Goal: Information Seeking & Learning: Learn about a topic

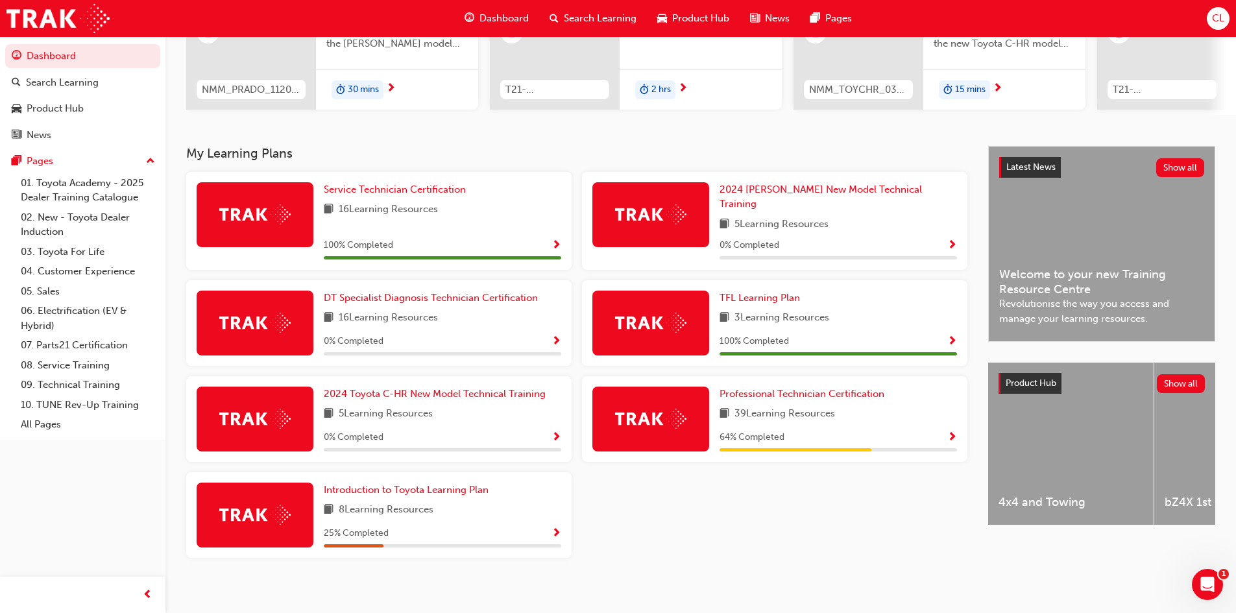
scroll to position [186, 0]
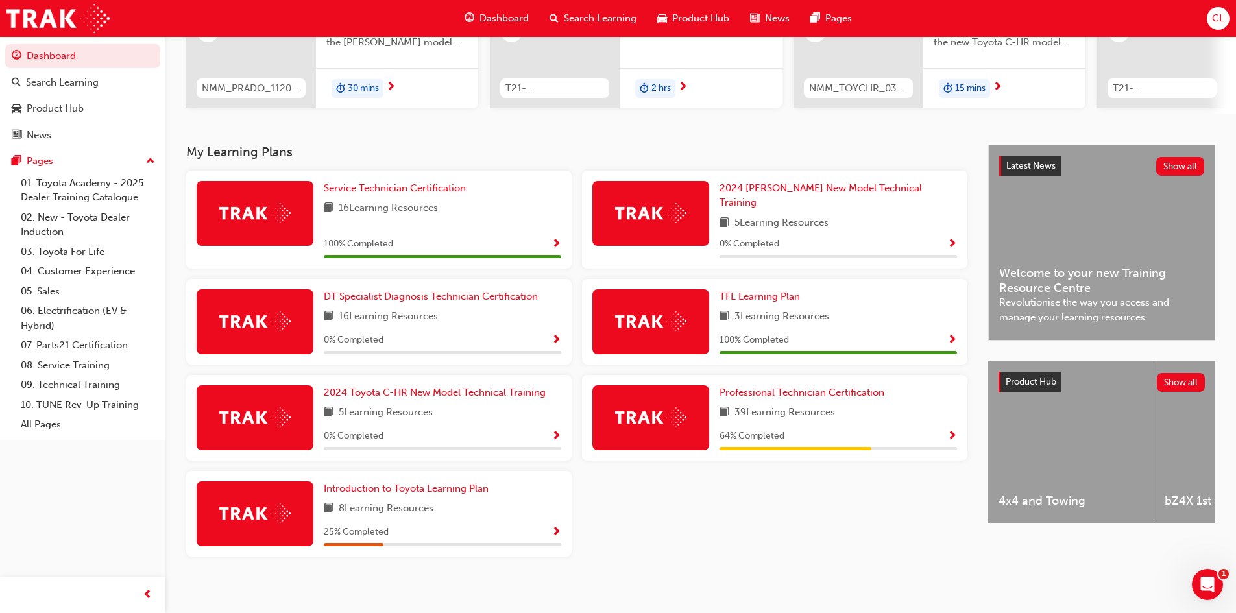
click at [653, 416] on img at bounding box center [650, 417] width 71 height 20
click at [762, 387] on span "Professional Technician Certification" at bounding box center [801, 393] width 165 height 12
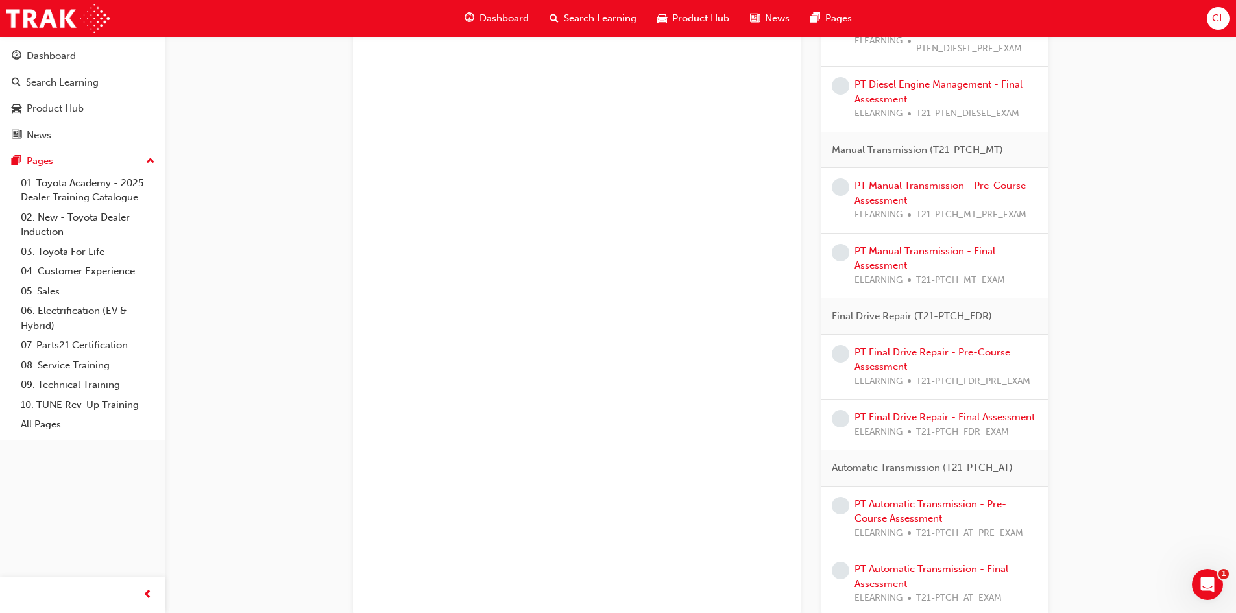
scroll to position [1158, 0]
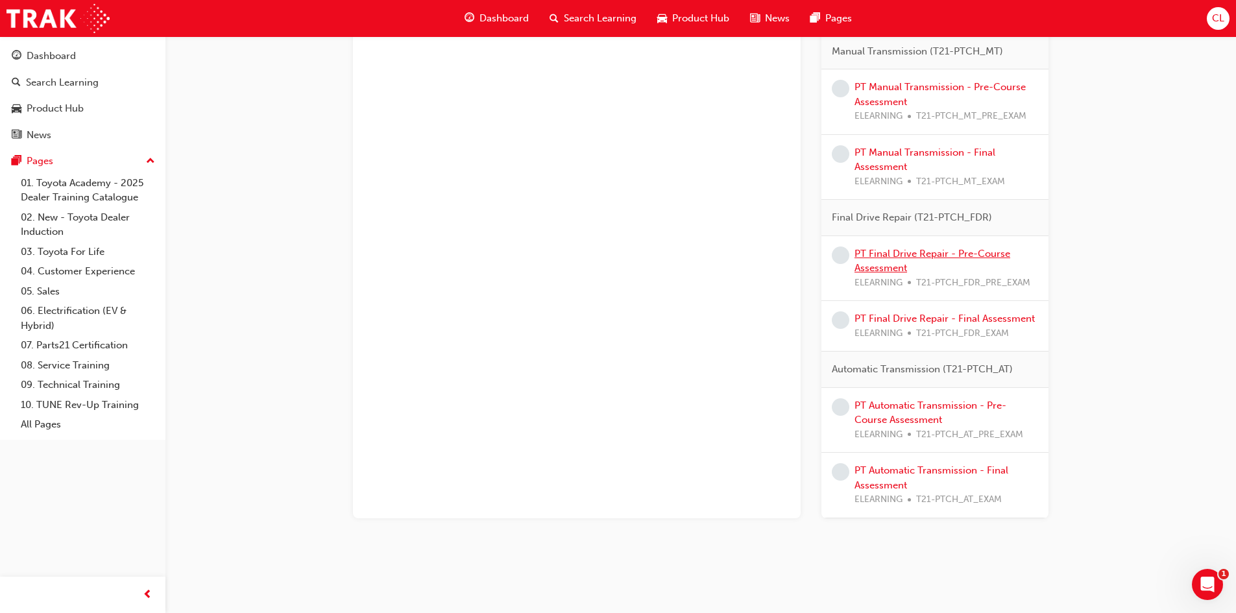
click at [894, 270] on link "PT Final Drive Repair - Pre-Course Assessment" at bounding box center [932, 261] width 156 height 27
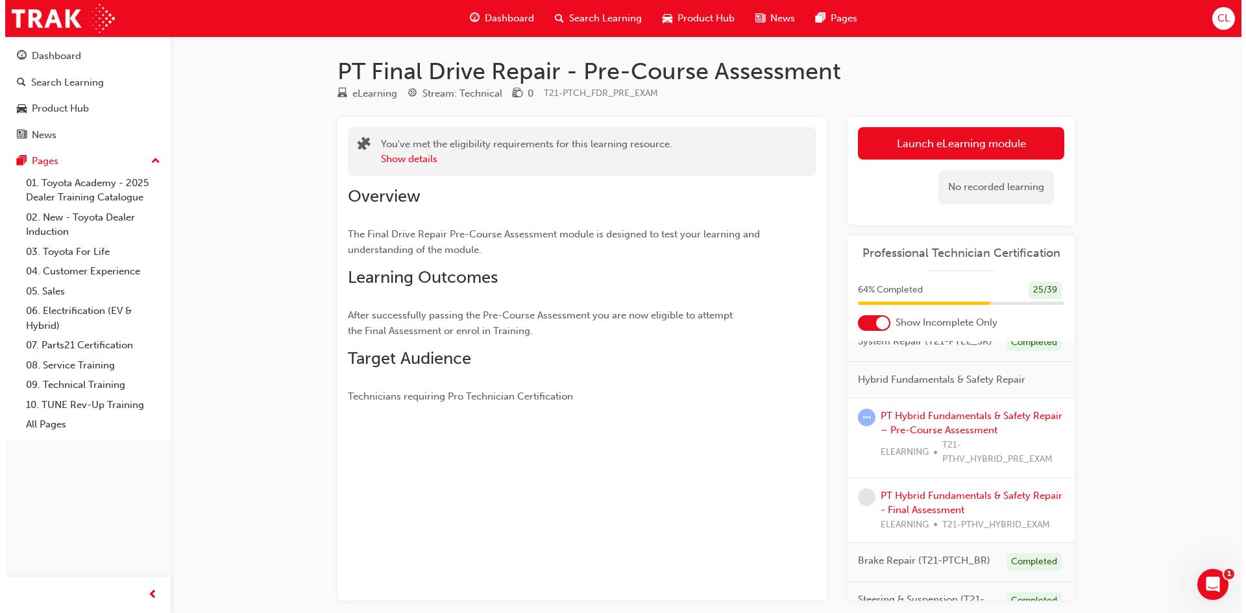
scroll to position [130, 0]
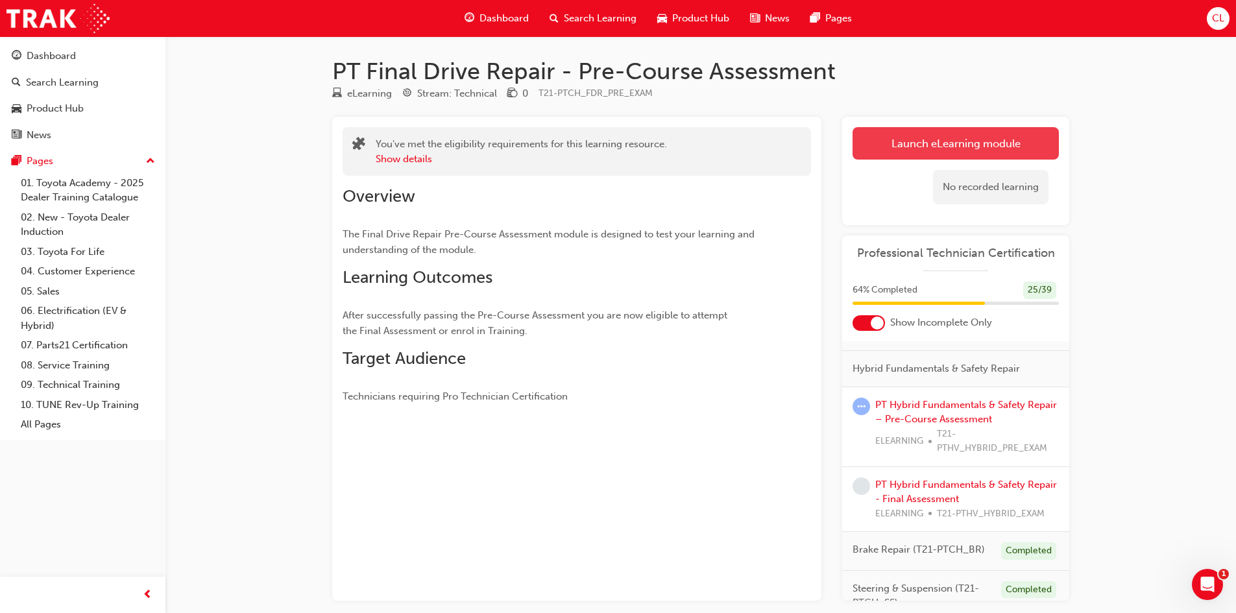
click at [911, 131] on link "Launch eLearning module" at bounding box center [955, 143] width 206 height 32
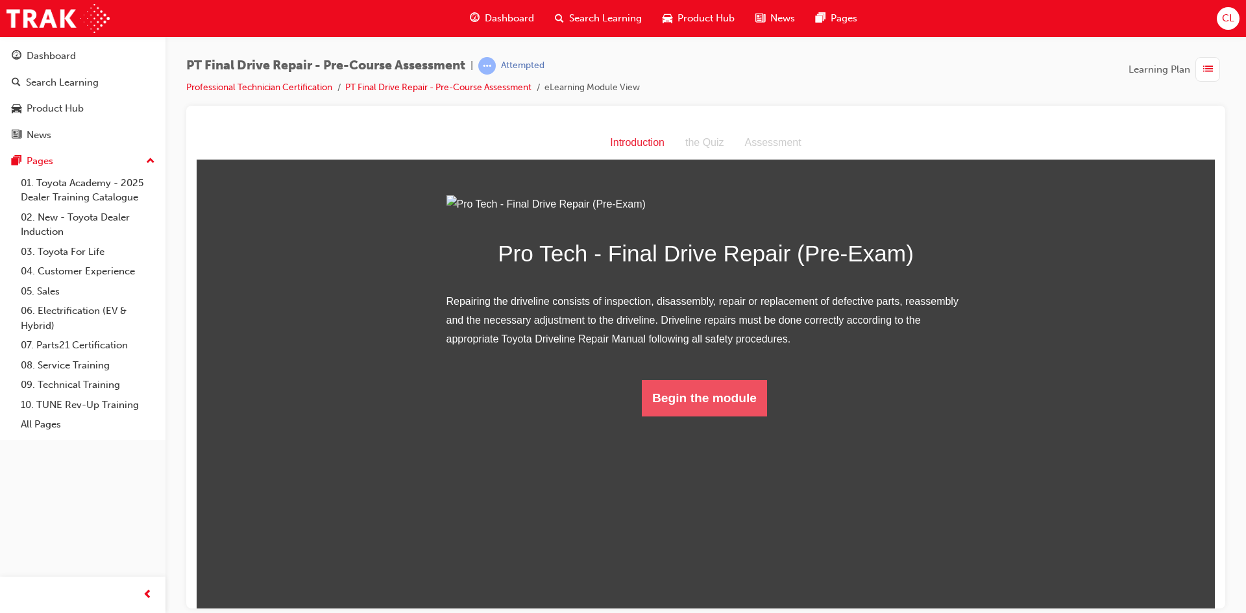
click at [745, 416] on button "Begin the module" at bounding box center [704, 398] width 125 height 36
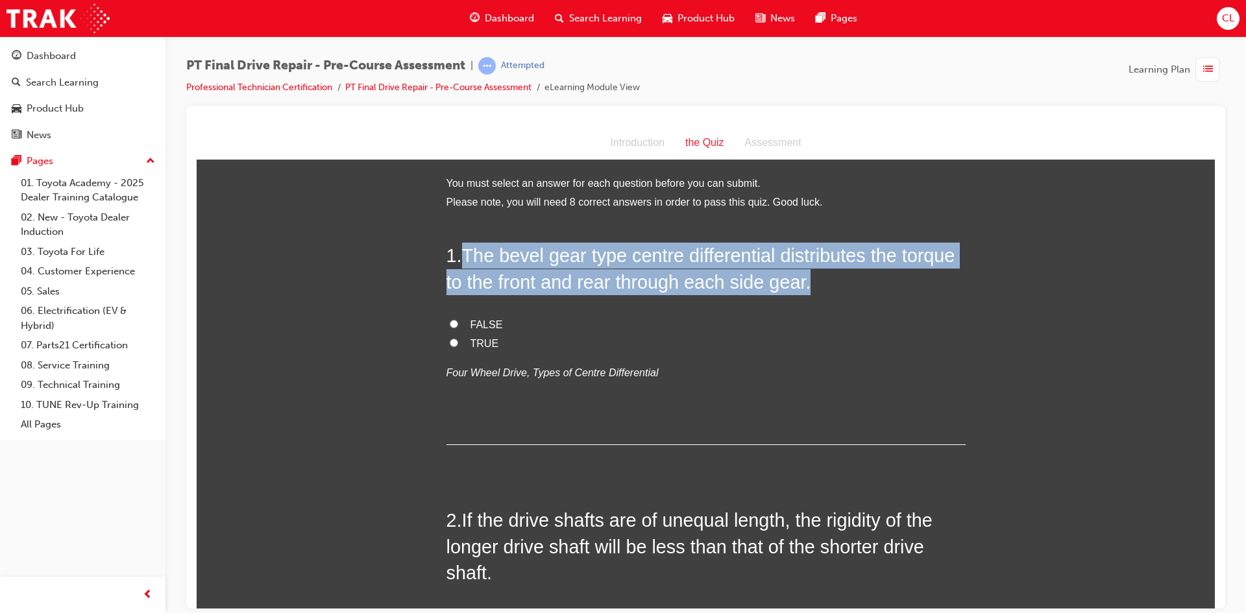
drag, startPoint x: 459, startPoint y: 254, endPoint x: 856, endPoint y: 269, distance: 396.7
click at [856, 269] on h2 "1 . The bevel gear type centre differential distributes the torque to the front…" at bounding box center [705, 268] width 519 height 53
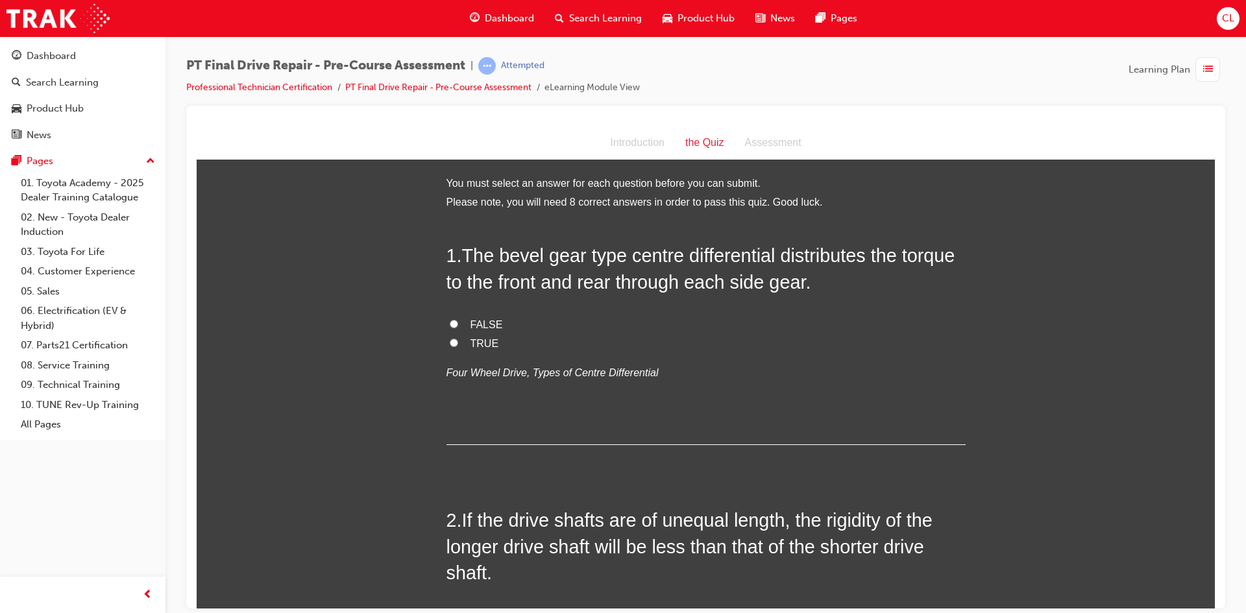
click at [470, 324] on span "FALSE" at bounding box center [486, 324] width 32 height 11
click at [458, 324] on input "FALSE" at bounding box center [454, 323] width 8 height 8
radio input "true"
click at [463, 337] on label "TRUE" at bounding box center [705, 343] width 519 height 19
click at [458, 338] on input "TRUE" at bounding box center [454, 342] width 8 height 8
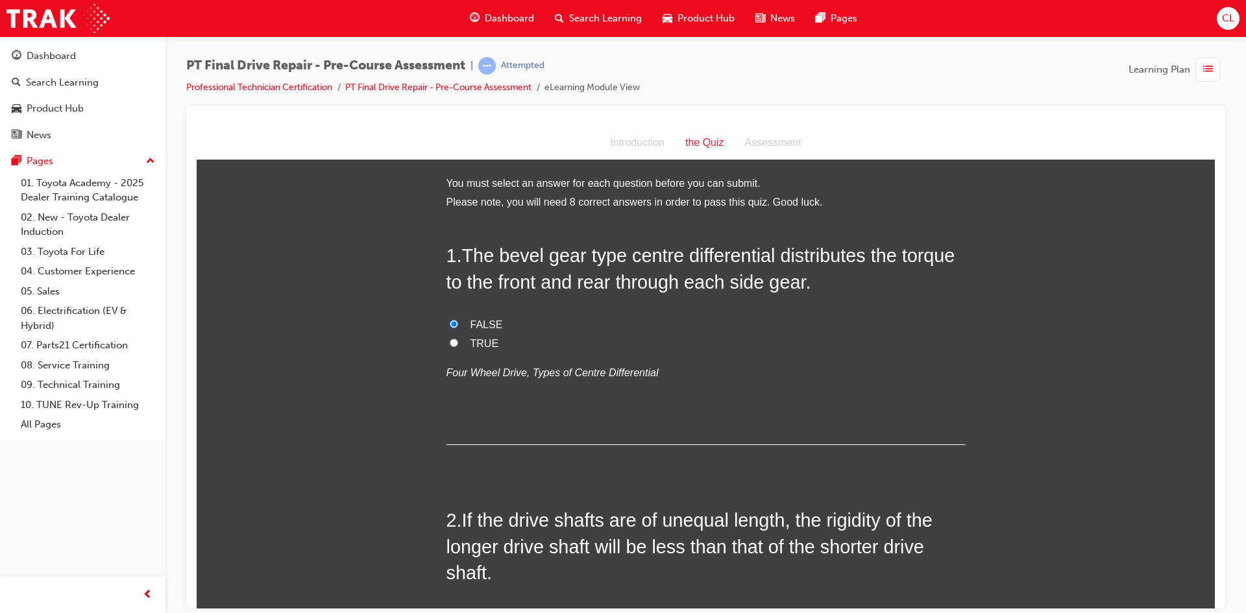
radio input "true"
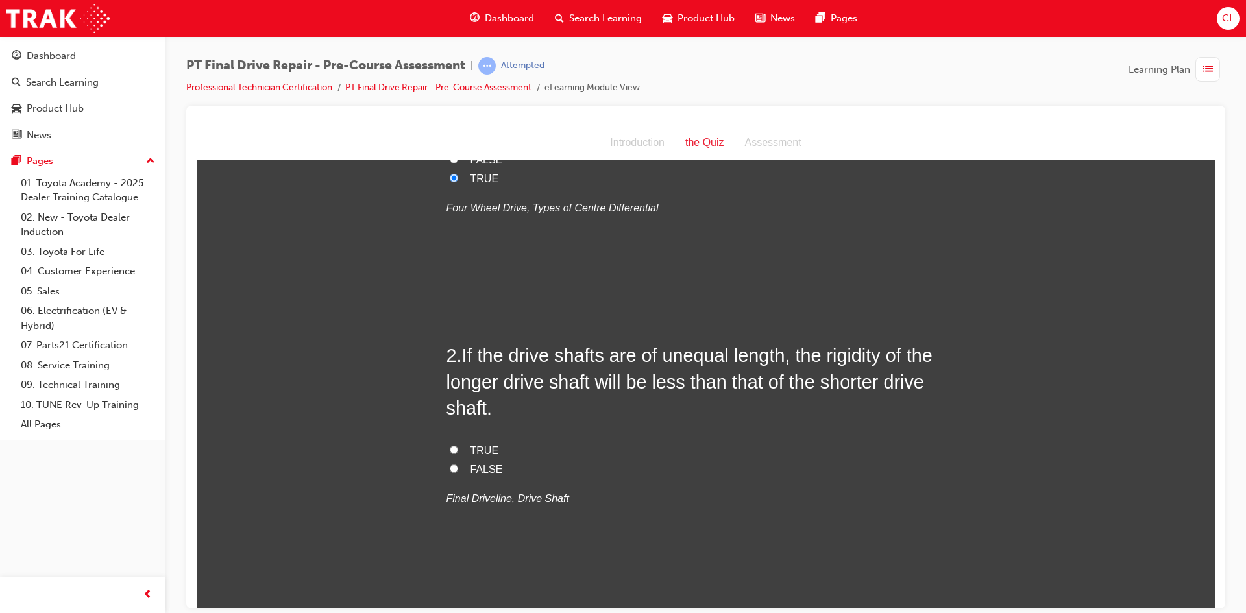
scroll to position [195, 0]
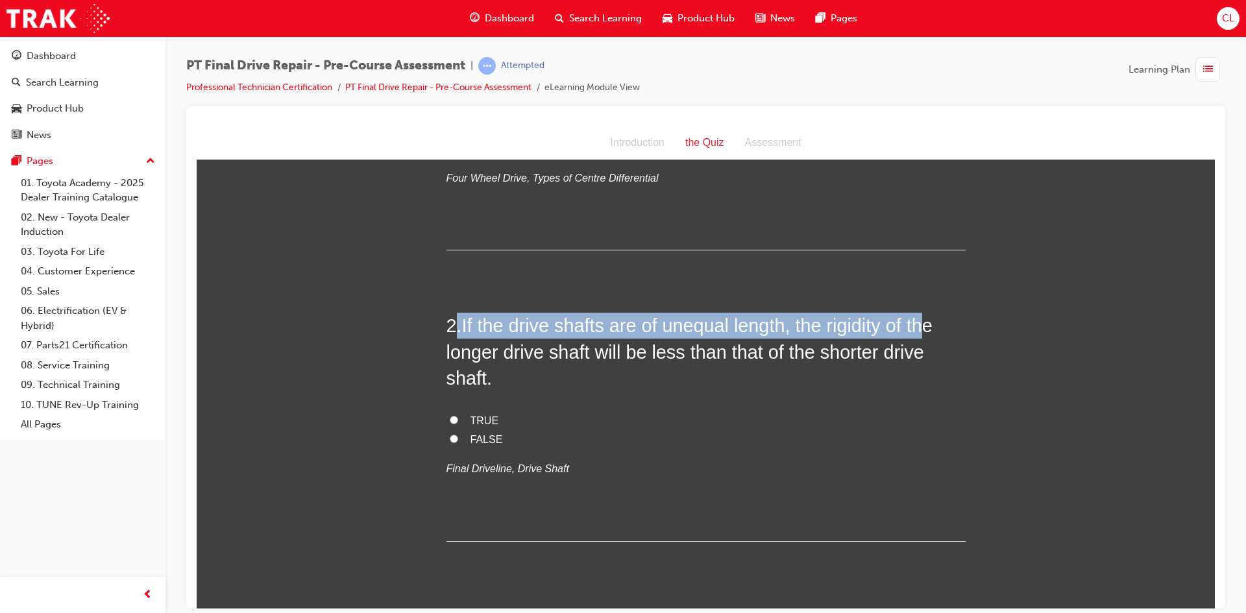
drag, startPoint x: 453, startPoint y: 320, endPoint x: 928, endPoint y: 333, distance: 475.7
click at [928, 333] on h2 "2 . If the drive shafts are of unequal length, the rigidity of the longer drive…" at bounding box center [705, 351] width 519 height 79
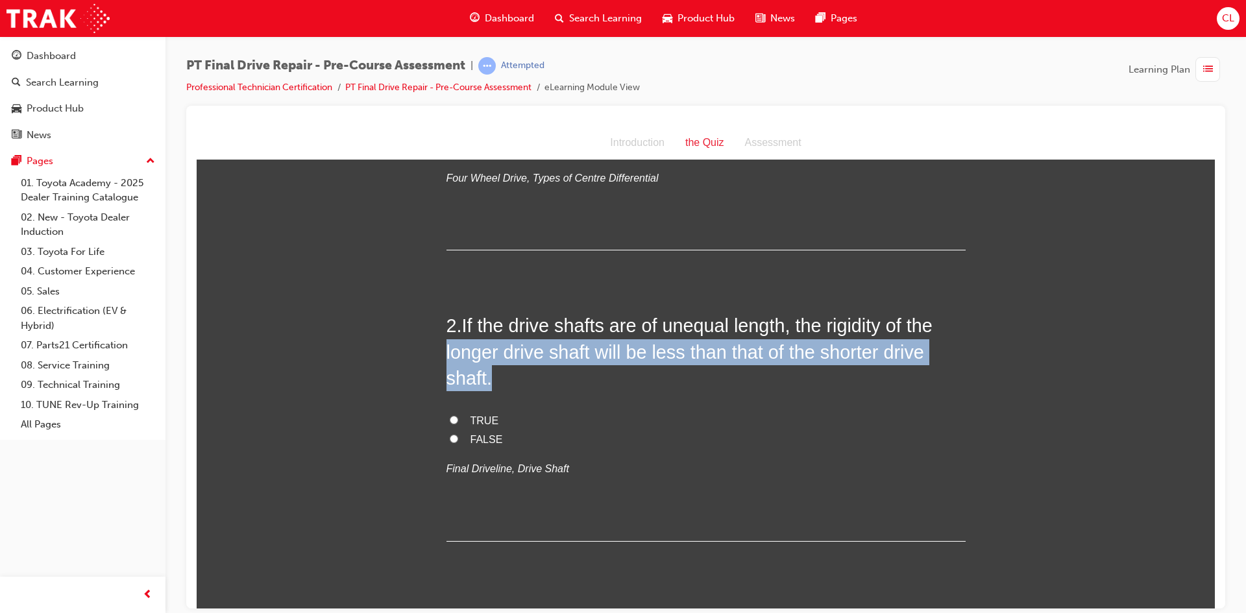
drag, startPoint x: 440, startPoint y: 359, endPoint x: 941, endPoint y: 385, distance: 501.6
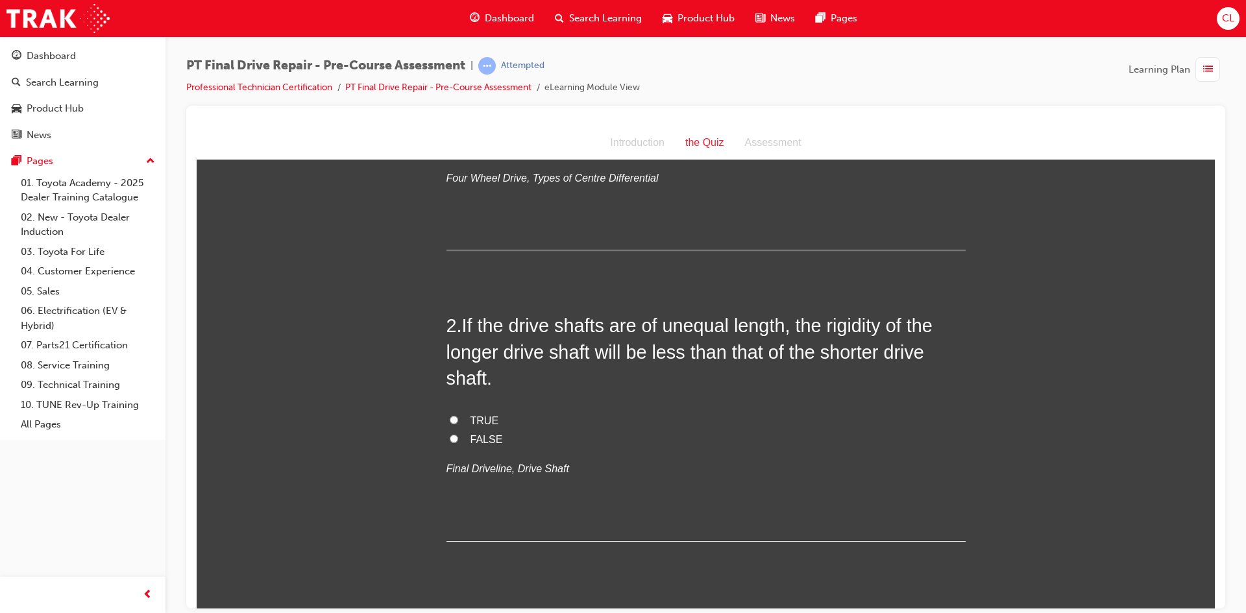
click at [753, 422] on label "TRUE" at bounding box center [705, 420] width 519 height 19
click at [458, 422] on input "TRUE" at bounding box center [454, 419] width 8 height 8
radio input "true"
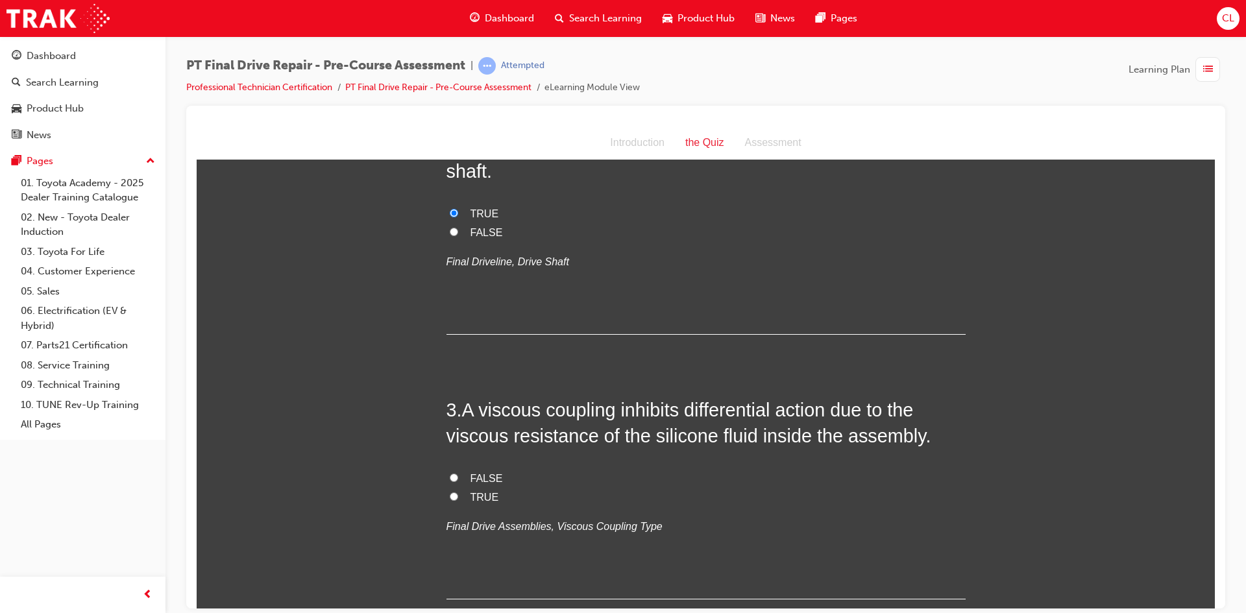
scroll to position [584, 0]
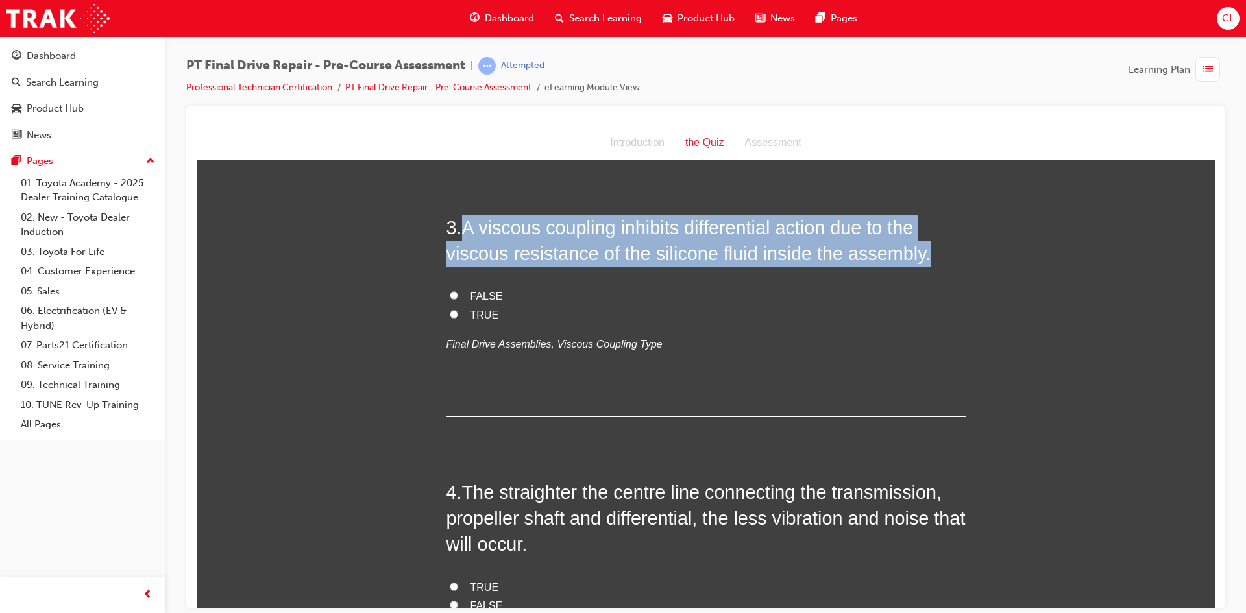
drag, startPoint x: 460, startPoint y: 232, endPoint x: 923, endPoint y: 254, distance: 463.1
click at [923, 254] on h2 "3 . A viscous coupling inhibits differential action due to the viscous resistan…" at bounding box center [705, 240] width 519 height 53
click at [566, 264] on h2 "3 . A viscous coupling inhibits differential action due to the viscous resistan…" at bounding box center [705, 240] width 519 height 53
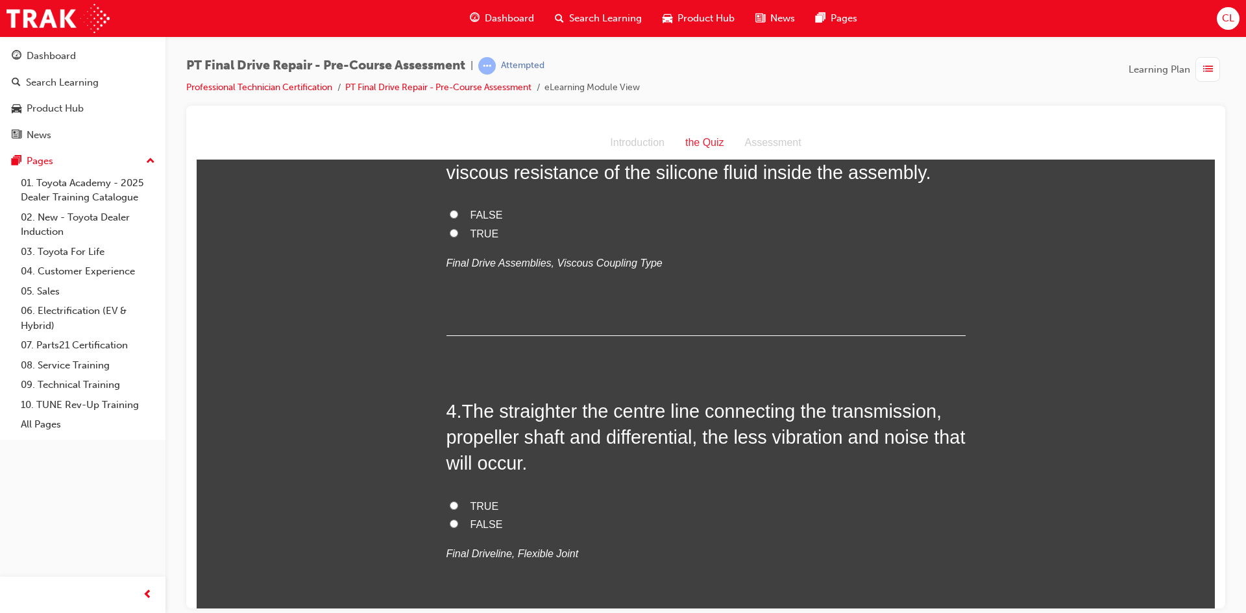
scroll to position [779, 0]
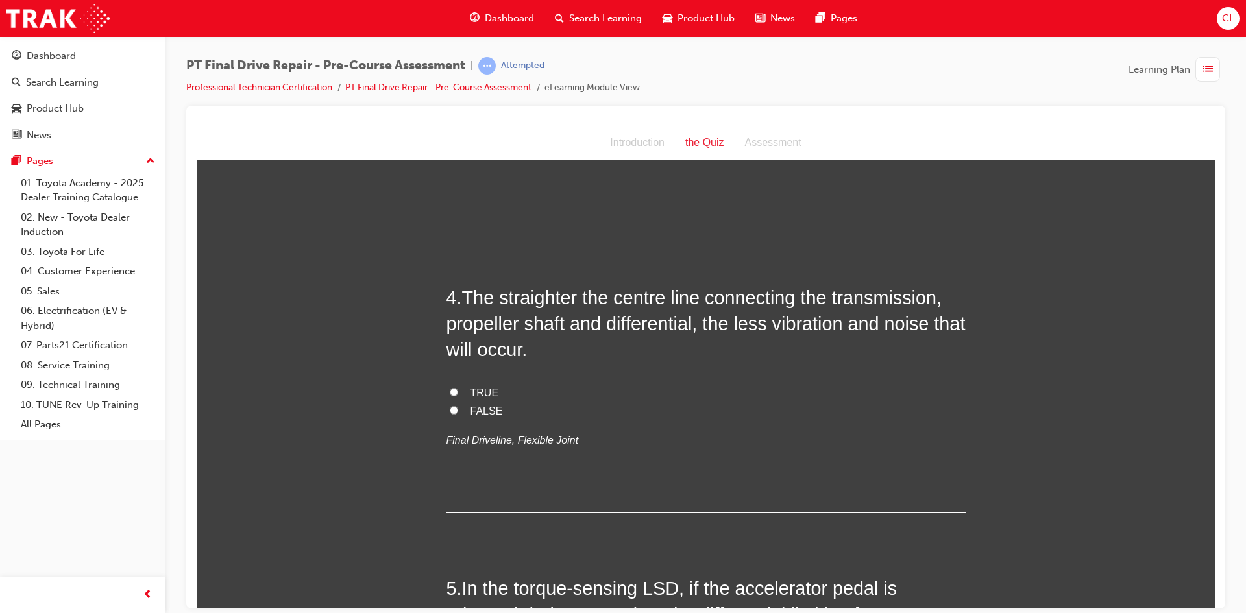
click at [488, 393] on span "TRUE" at bounding box center [484, 392] width 29 height 11
click at [458, 393] on input "TRUE" at bounding box center [454, 391] width 8 height 8
radio input "true"
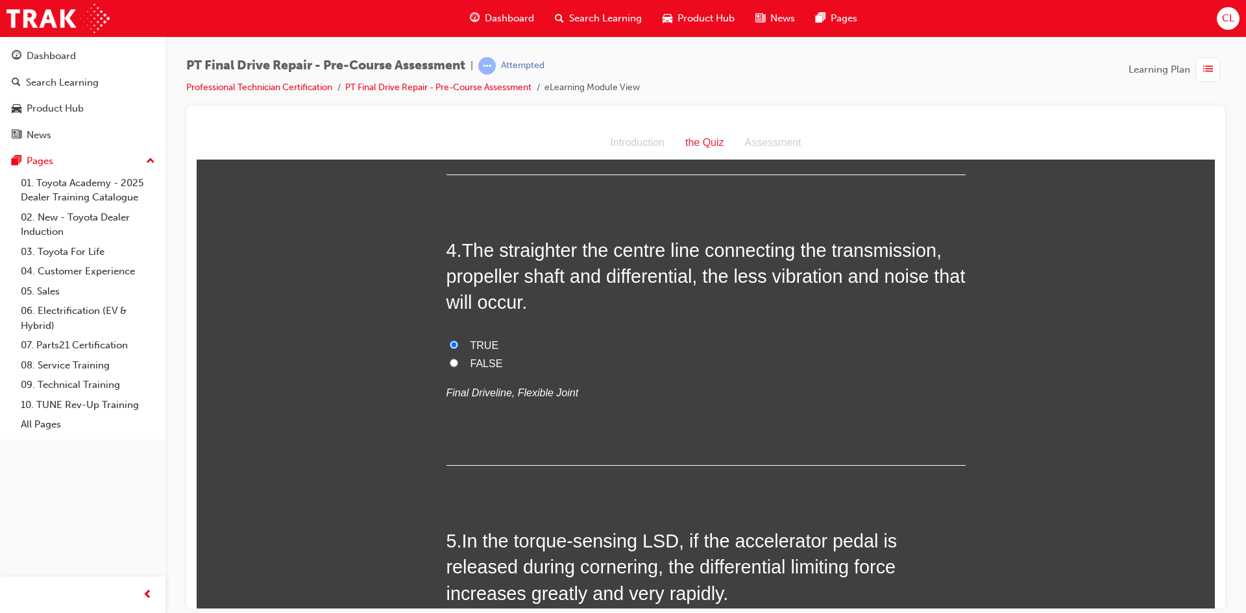
scroll to position [1103, 0]
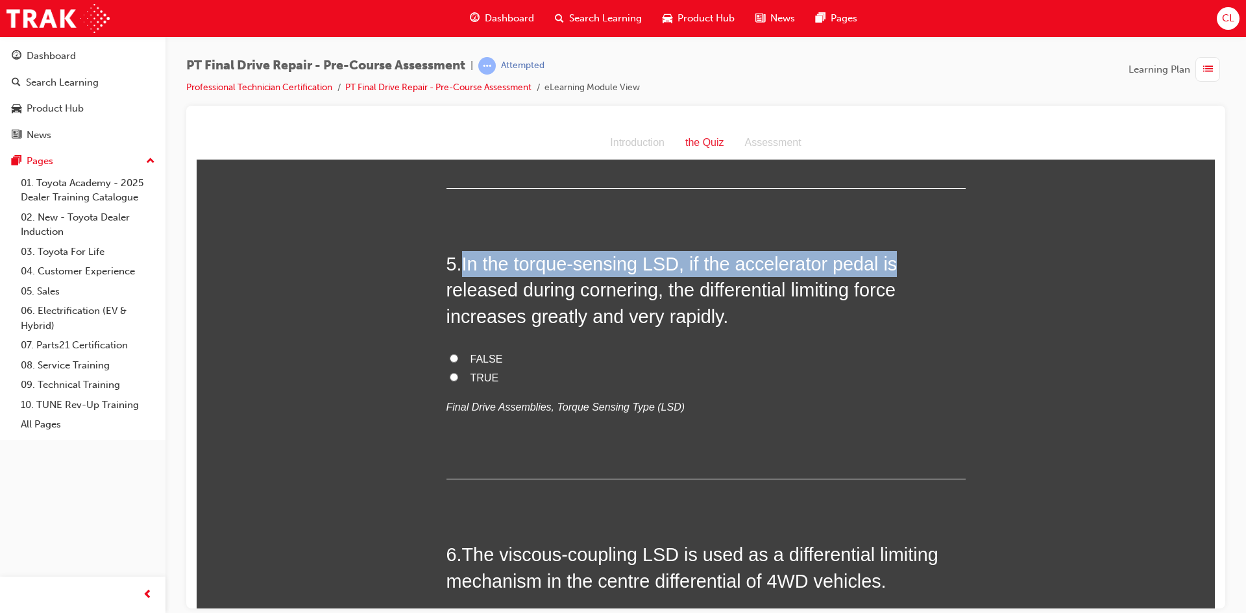
drag, startPoint x: 463, startPoint y: 263, endPoint x: 892, endPoint y: 274, distance: 429.6
click at [892, 274] on h2 "5 . In the torque-sensing LSD, if the accelerator pedal is released during corn…" at bounding box center [705, 289] width 519 height 79
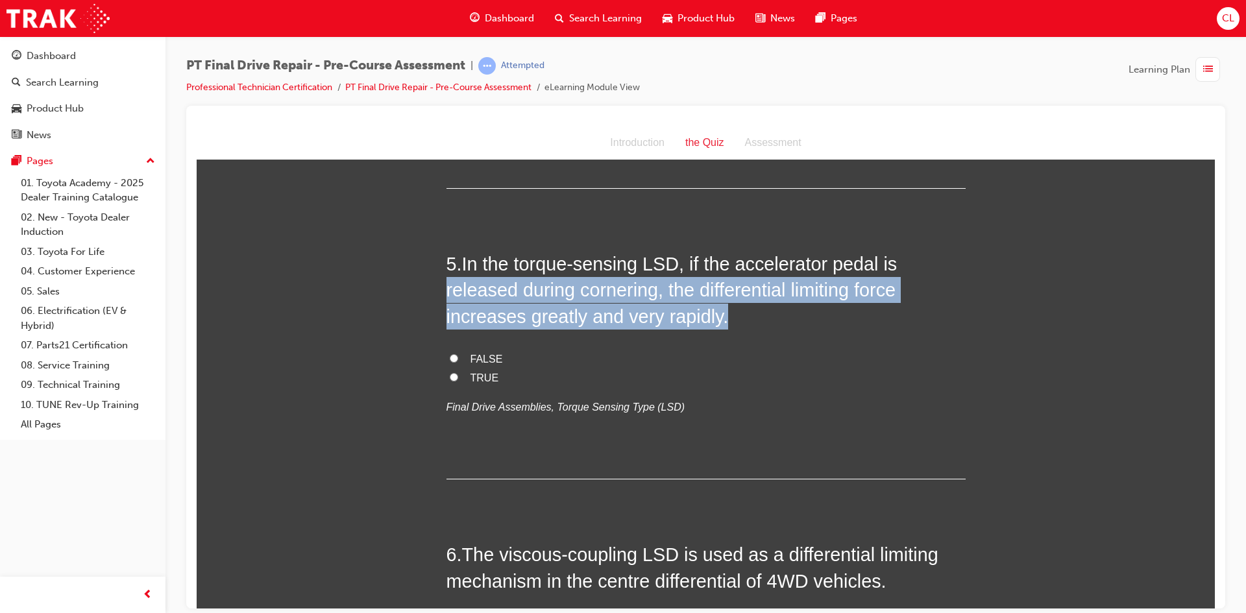
drag, startPoint x: 433, startPoint y: 293, endPoint x: 876, endPoint y: 315, distance: 443.0
click at [877, 313] on div "You must select an answer for each question before you can submit. Please note,…" at bounding box center [706, 542] width 1018 height 2942
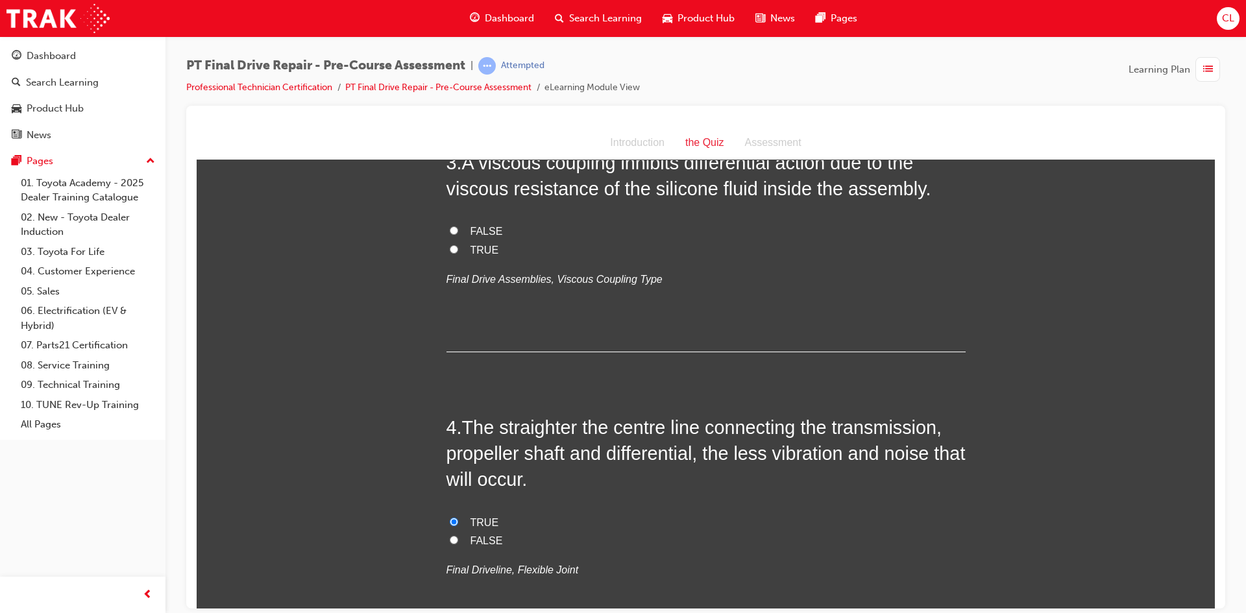
scroll to position [584, 0]
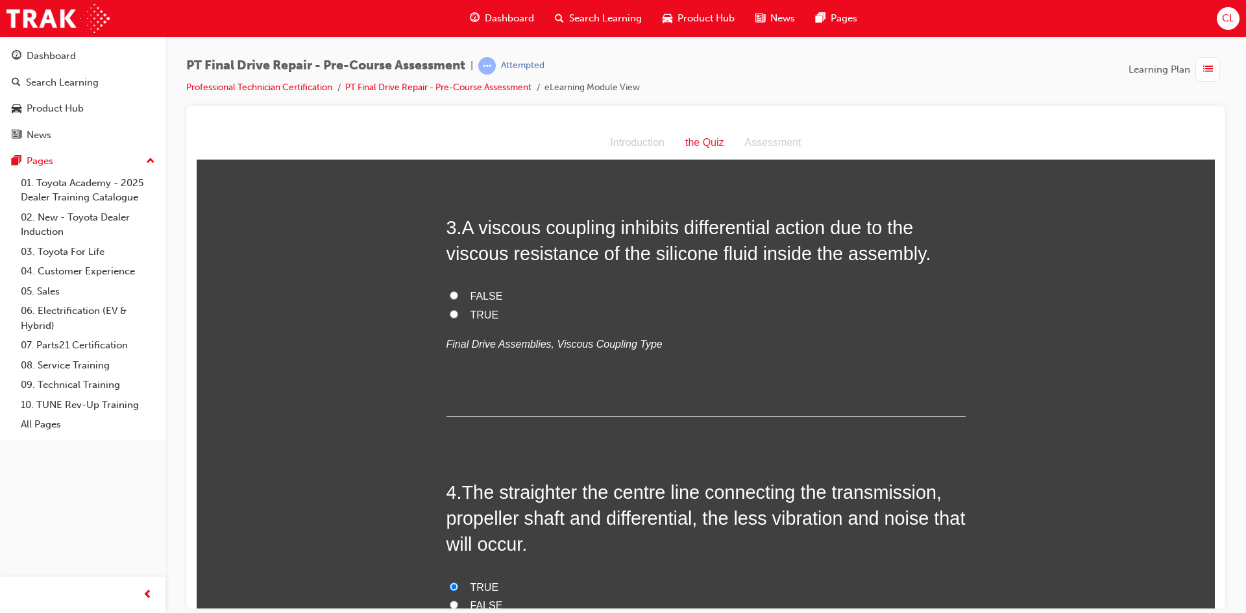
click at [477, 313] on span "TRUE" at bounding box center [484, 314] width 29 height 11
click at [458, 313] on input "TRUE" at bounding box center [454, 313] width 8 height 8
radio input "true"
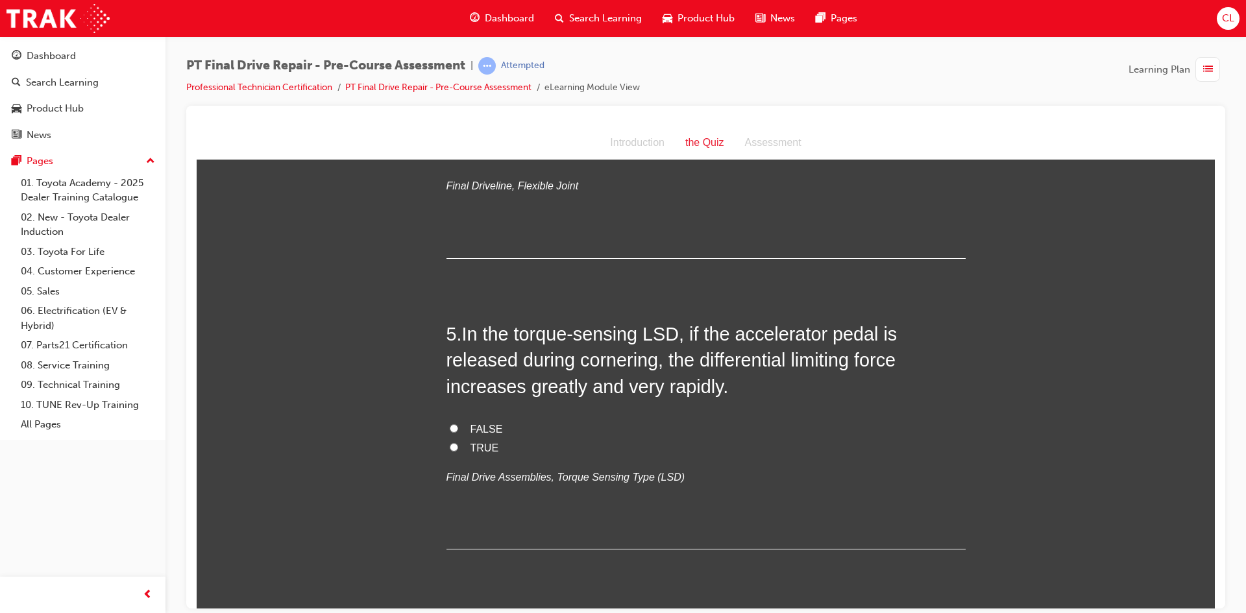
scroll to position [1103, 0]
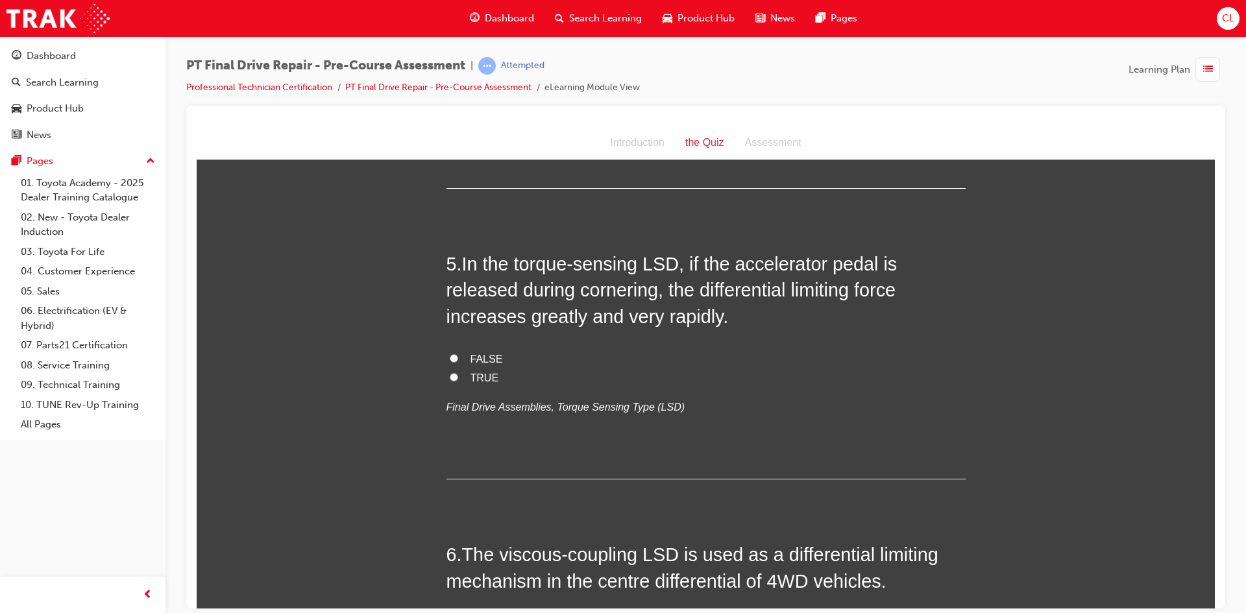
click at [465, 360] on label "FALSE" at bounding box center [705, 359] width 519 height 19
click at [458, 360] on input "FALSE" at bounding box center [454, 358] width 8 height 8
radio input "true"
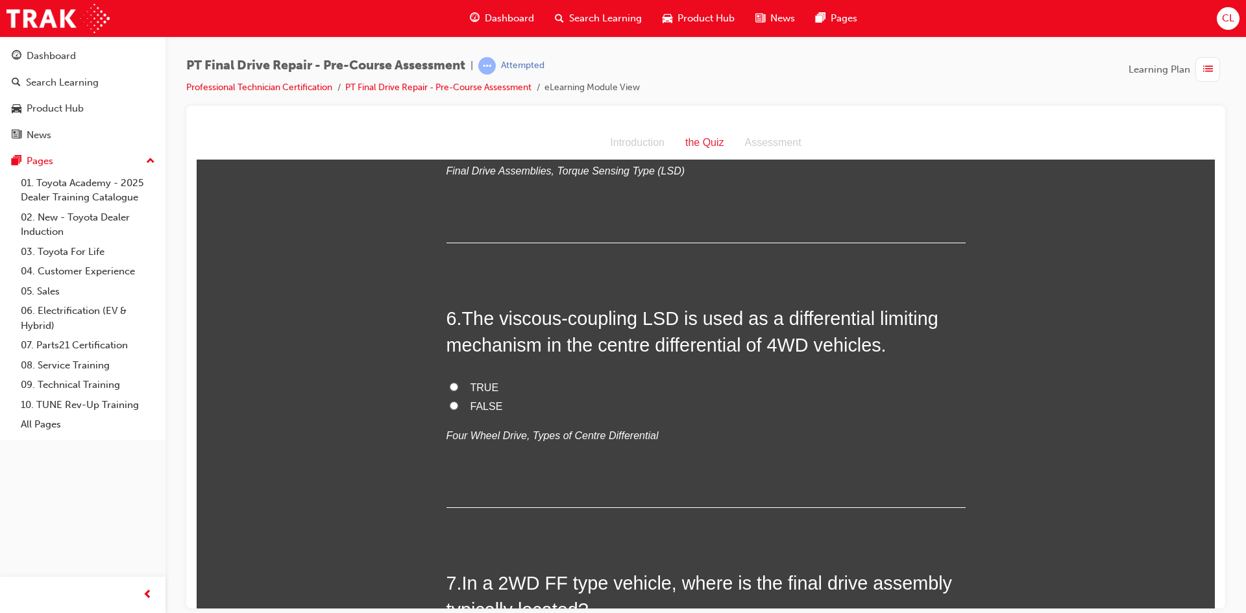
scroll to position [1362, 0]
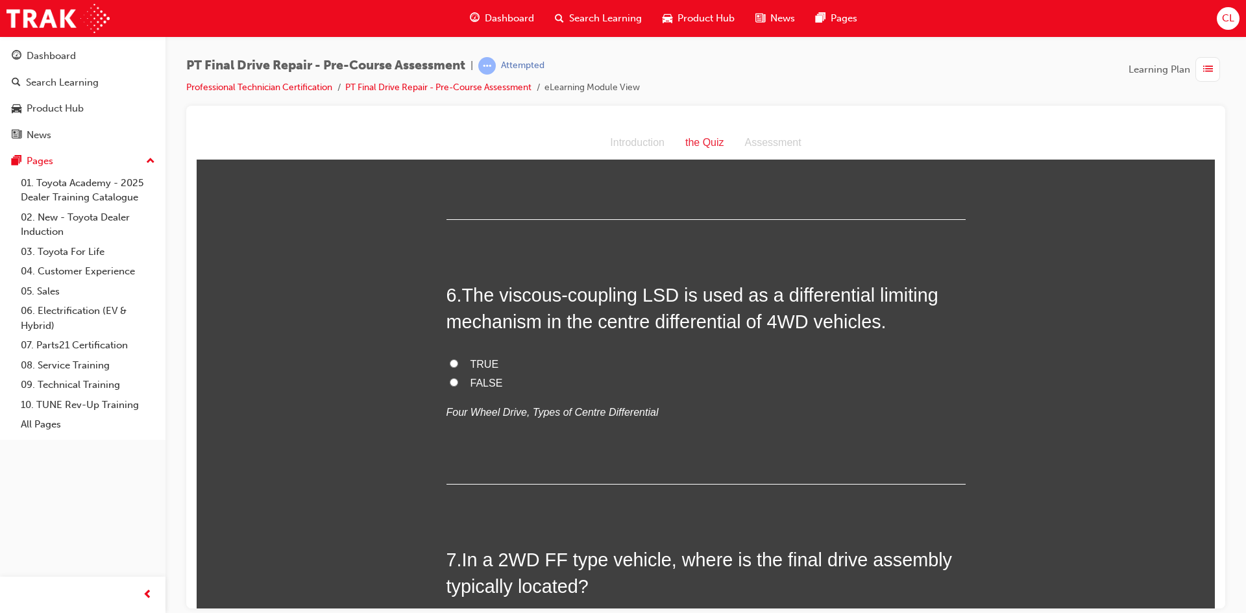
click at [470, 365] on span "TRUE" at bounding box center [484, 363] width 29 height 11
click at [458, 365] on input "TRUE" at bounding box center [454, 363] width 8 height 8
radio input "true"
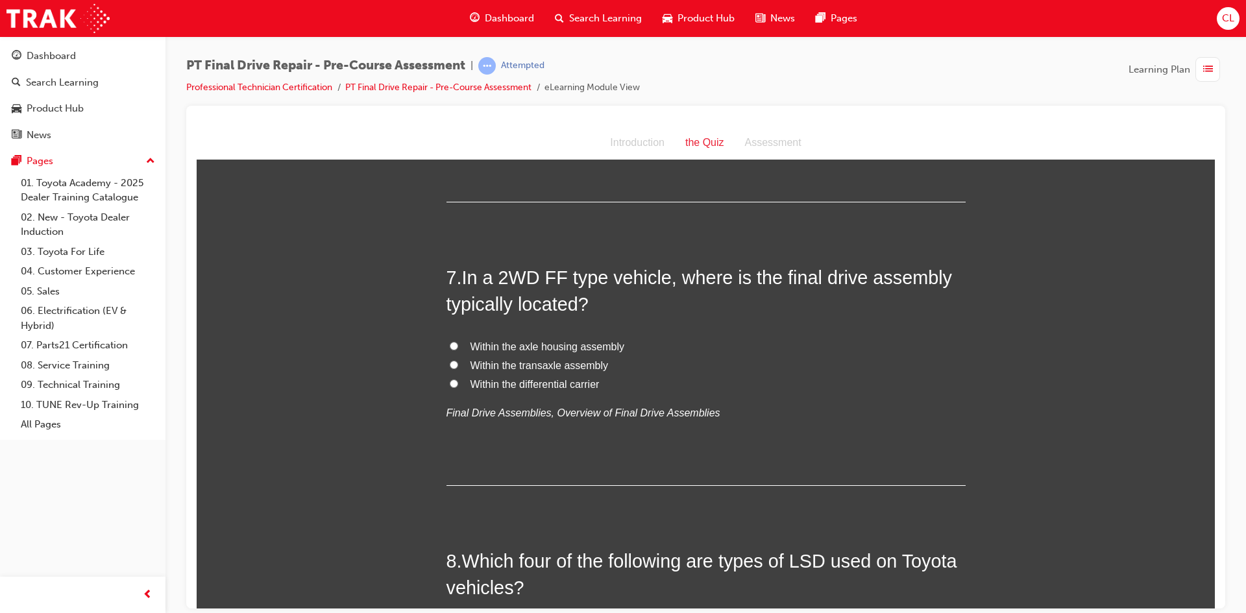
scroll to position [1622, 0]
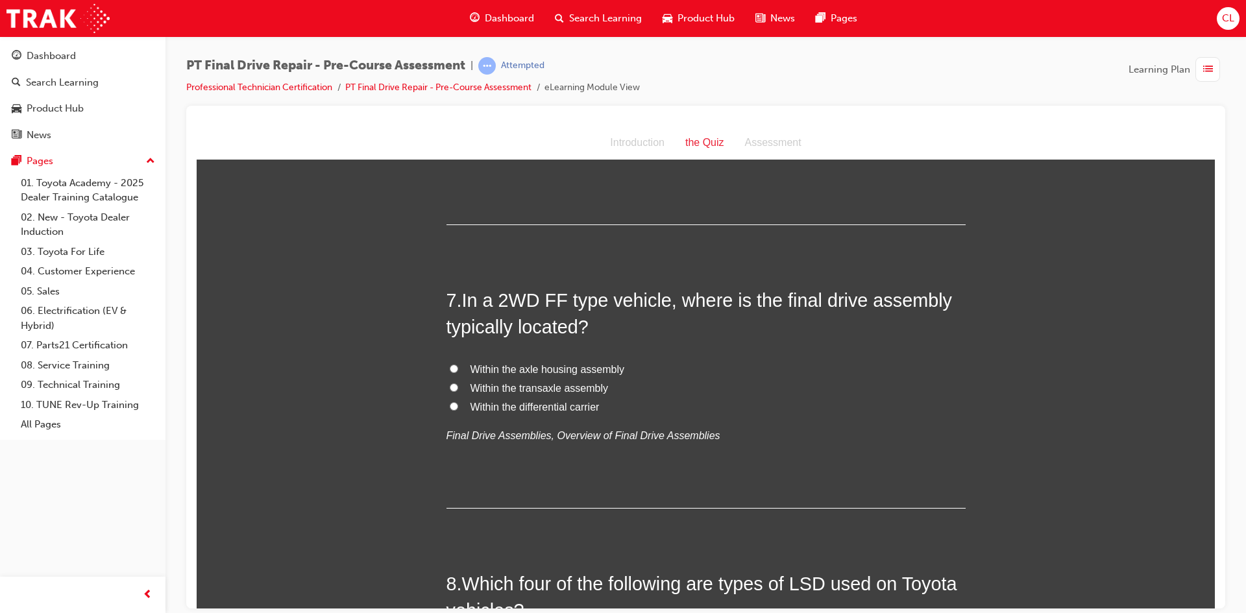
click at [470, 391] on span "Within the transaxle assembly" at bounding box center [539, 387] width 138 height 11
click at [458, 391] on input "Within the transaxle assembly" at bounding box center [454, 387] width 8 height 8
radio input "true"
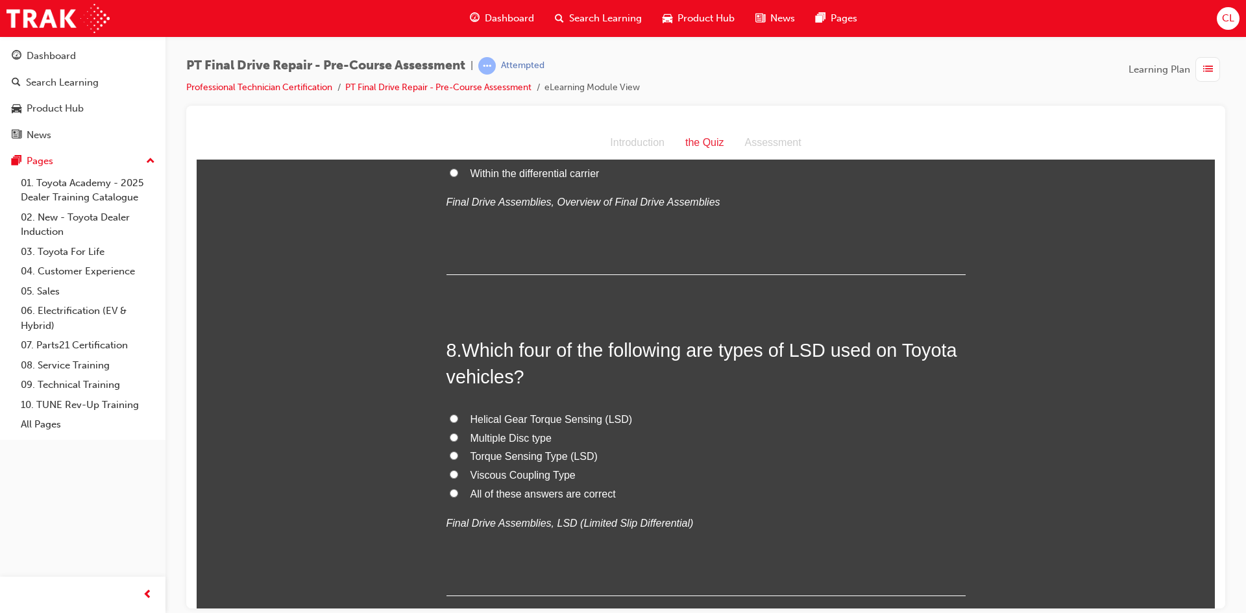
scroll to position [1859, 0]
click at [452, 488] on input "All of these answers are correct" at bounding box center [454, 489] width 8 height 8
radio input "true"
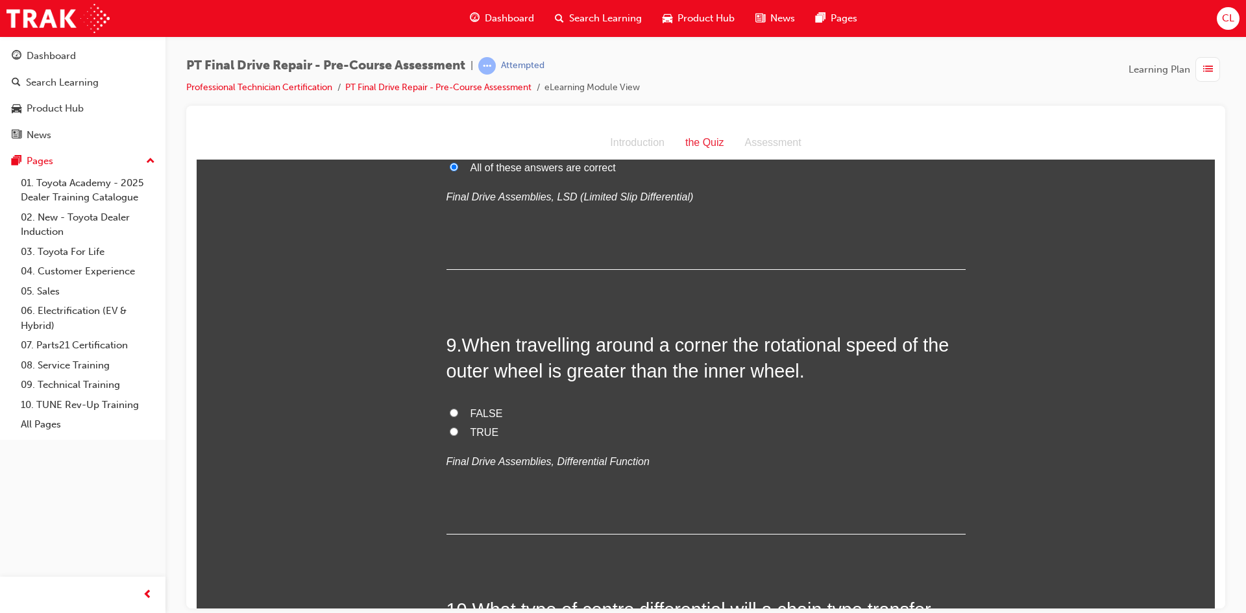
scroll to position [2183, 0]
click at [476, 431] on span "TRUE" at bounding box center [484, 430] width 29 height 11
click at [458, 431] on input "TRUE" at bounding box center [454, 430] width 8 height 8
radio input "true"
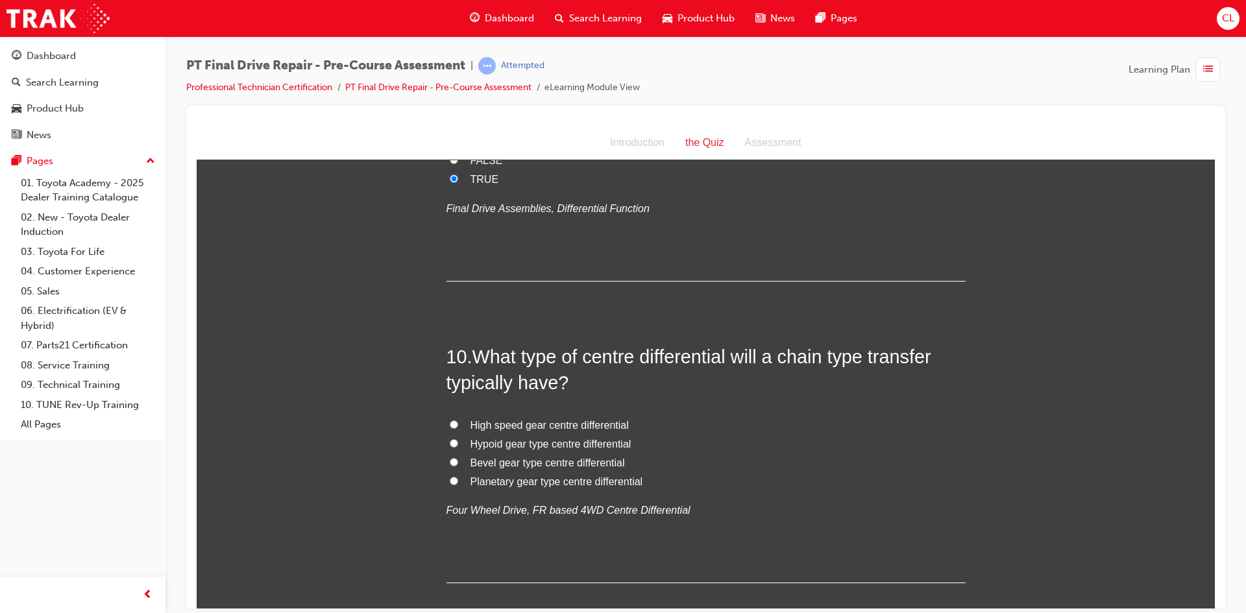
scroll to position [2443, 0]
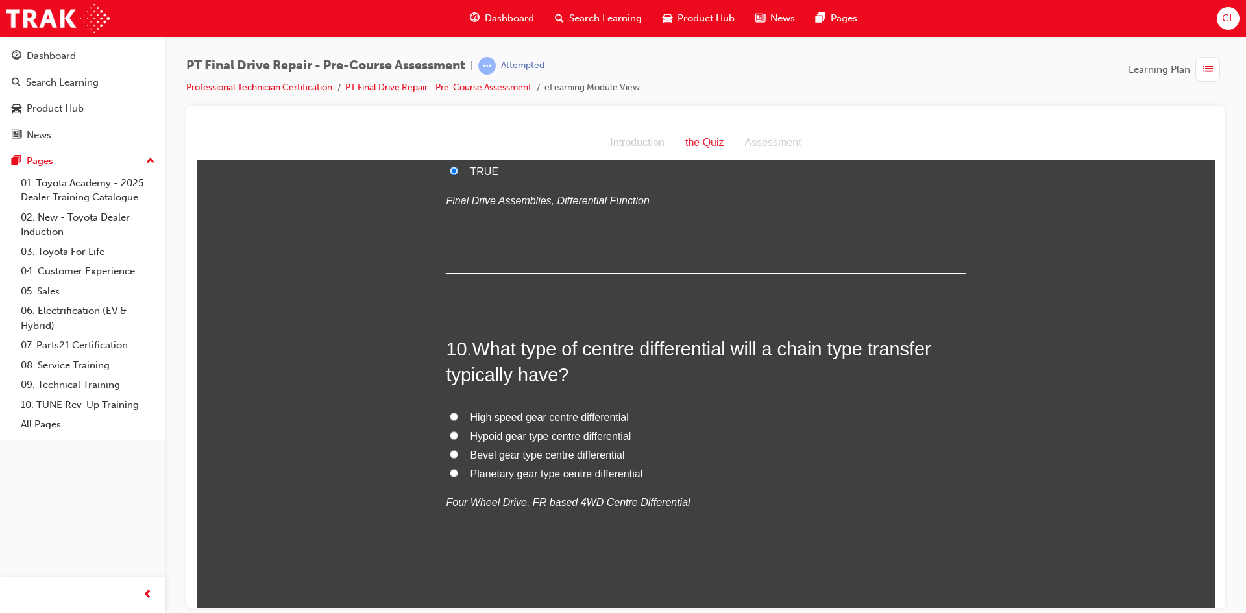
click at [485, 479] on span "Planetary gear type centre differential" at bounding box center [556, 473] width 173 height 11
click at [458, 477] on input "Planetary gear type centre differential" at bounding box center [454, 472] width 8 height 8
radio input "true"
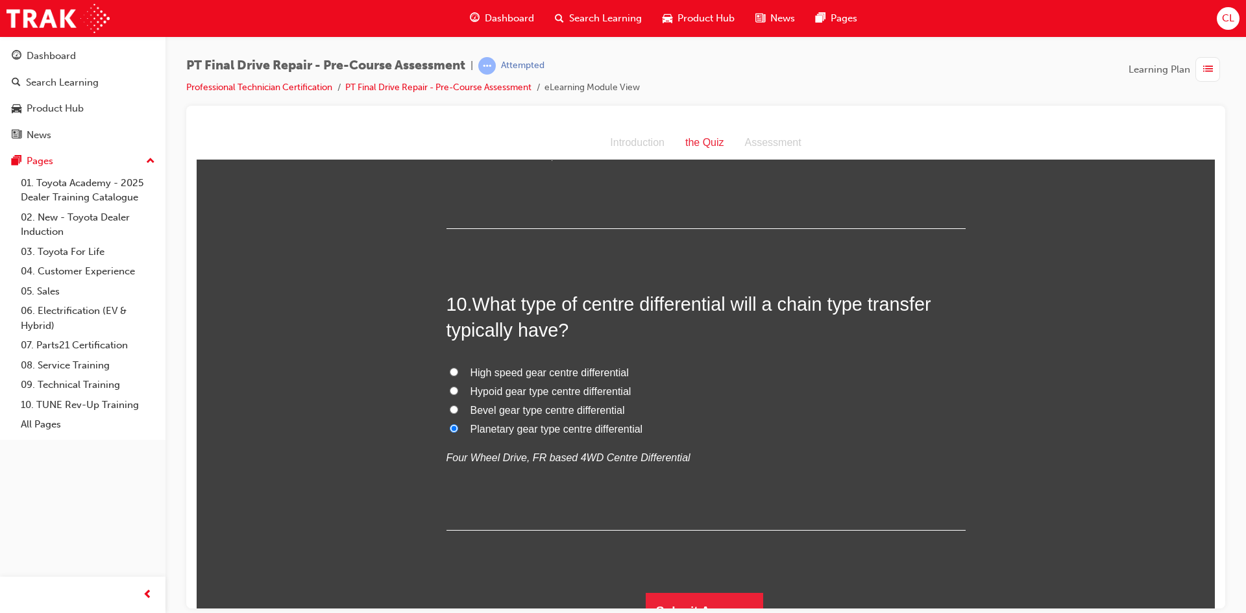
scroll to position [2507, 0]
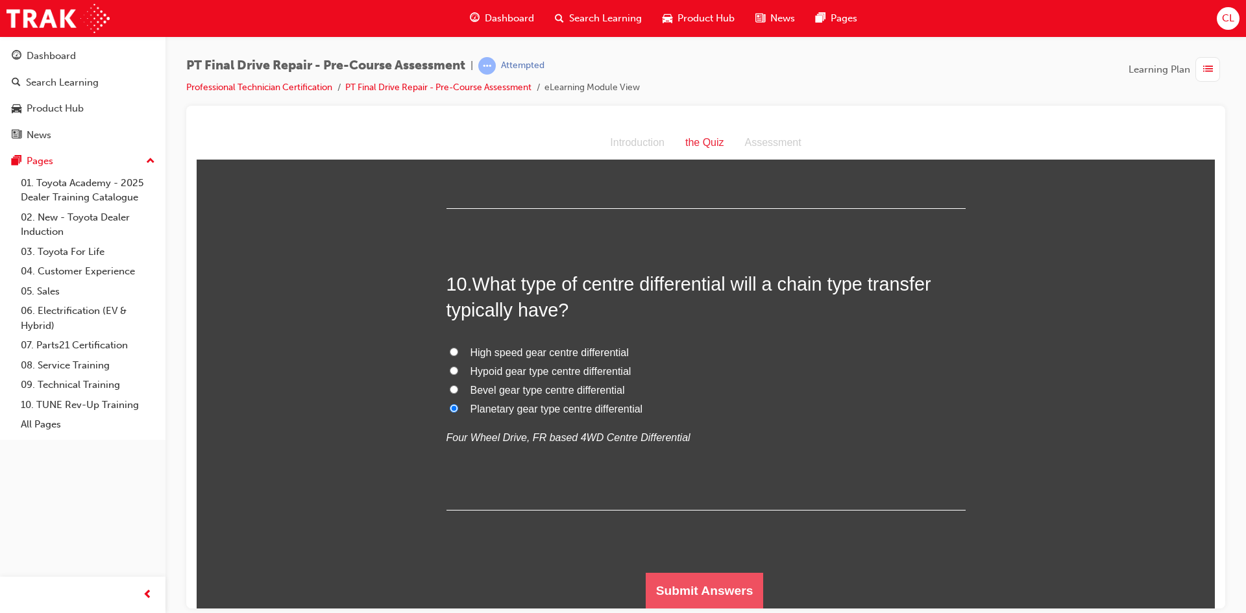
click at [711, 594] on button "Submit Answers" at bounding box center [705, 590] width 118 height 36
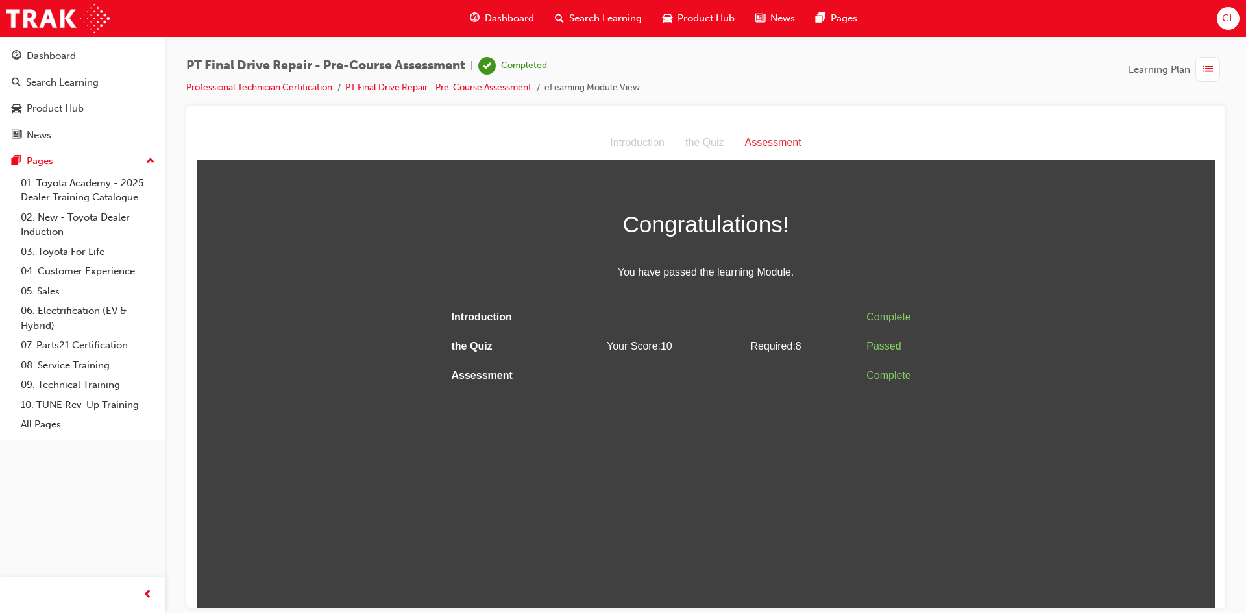
click at [1213, 78] on div "button" at bounding box center [1207, 69] width 25 height 25
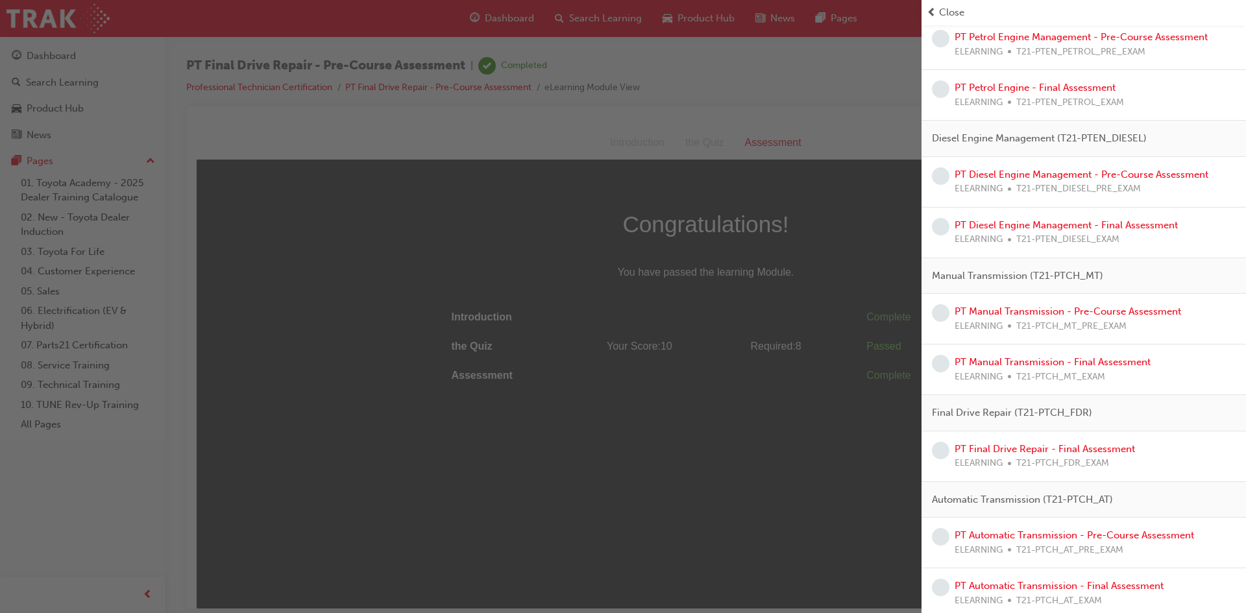
scroll to position [707, 0]
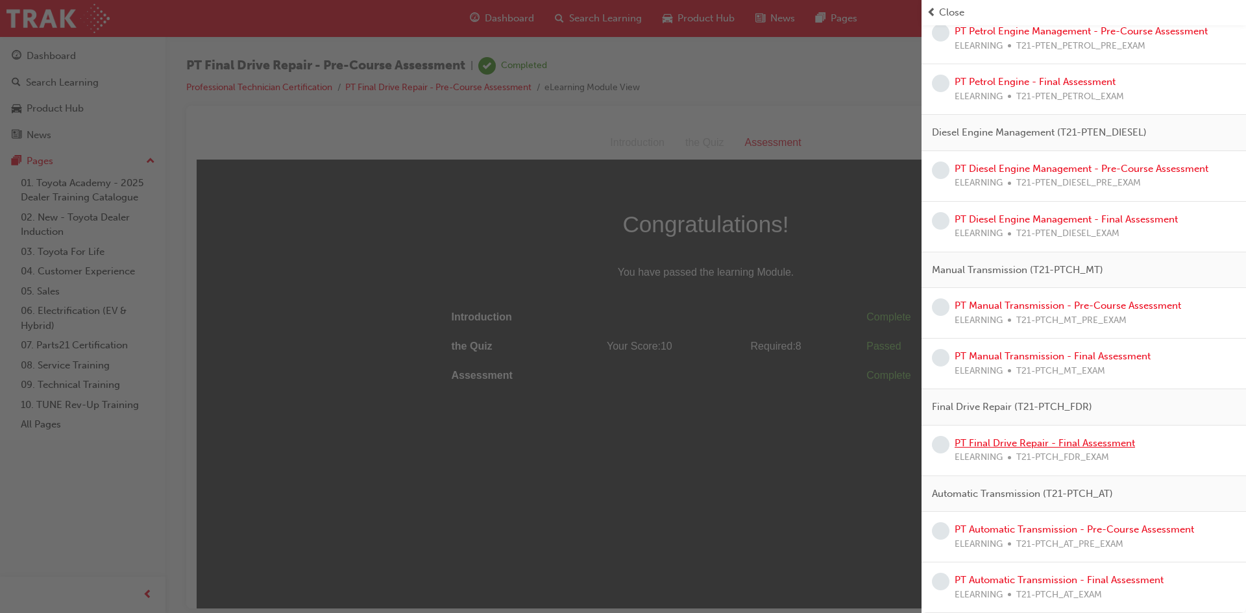
click at [1078, 448] on link "PT Final Drive Repair - Final Assessment" at bounding box center [1044, 443] width 180 height 12
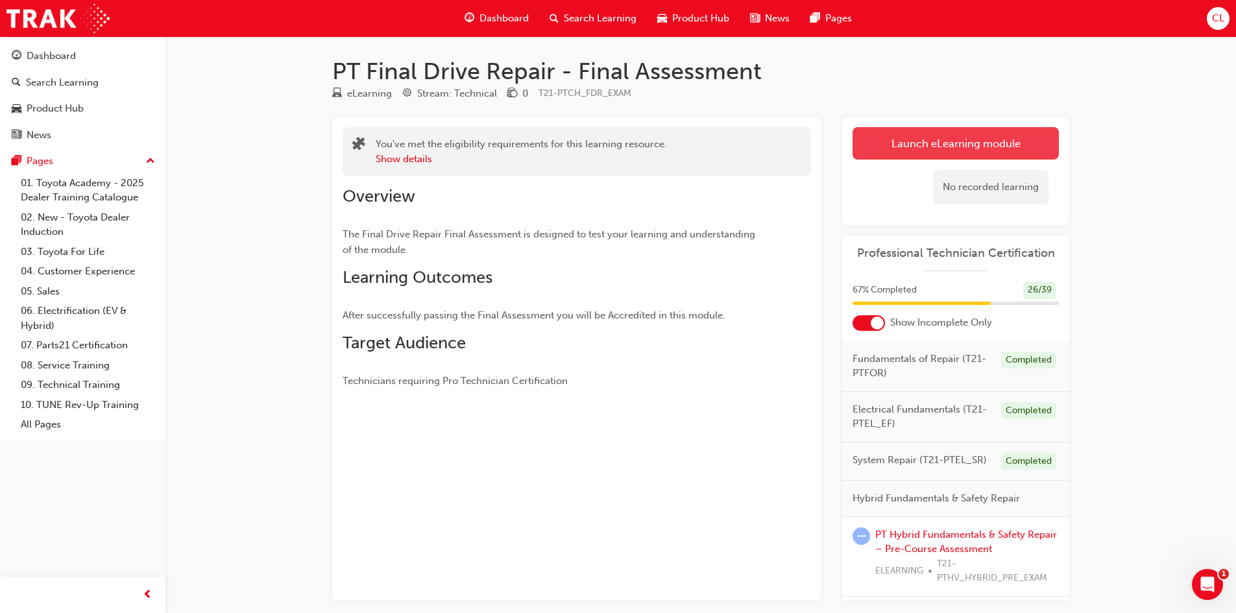
click at [942, 151] on link "Launch eLearning module" at bounding box center [955, 143] width 206 height 32
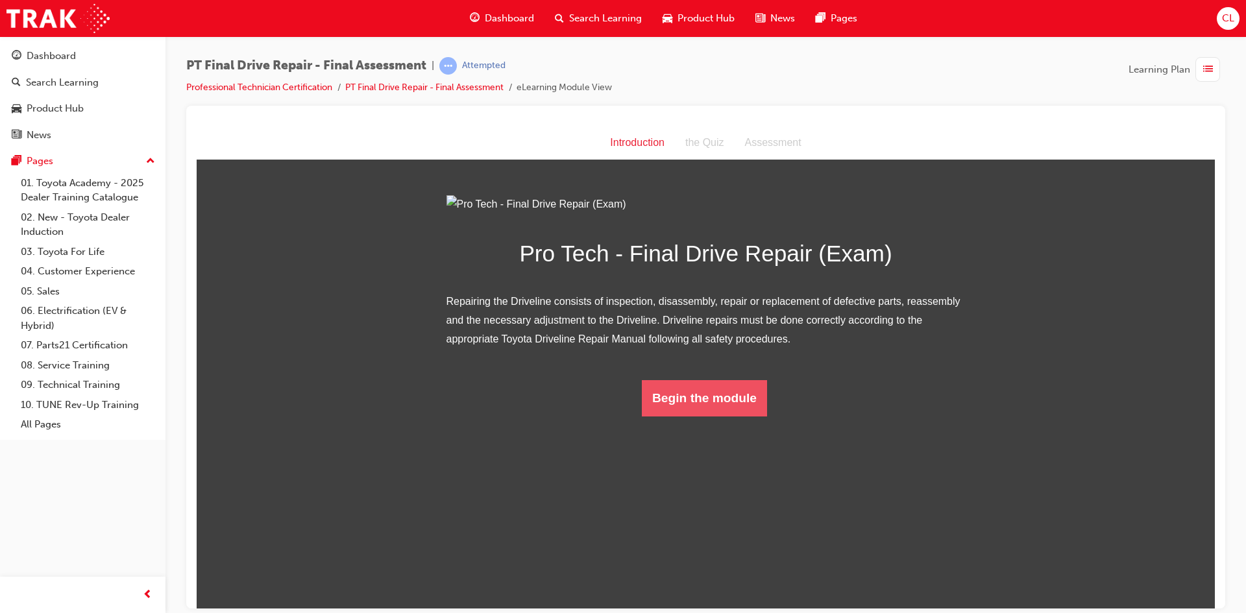
click at [695, 416] on button "Begin the module" at bounding box center [704, 398] width 125 height 36
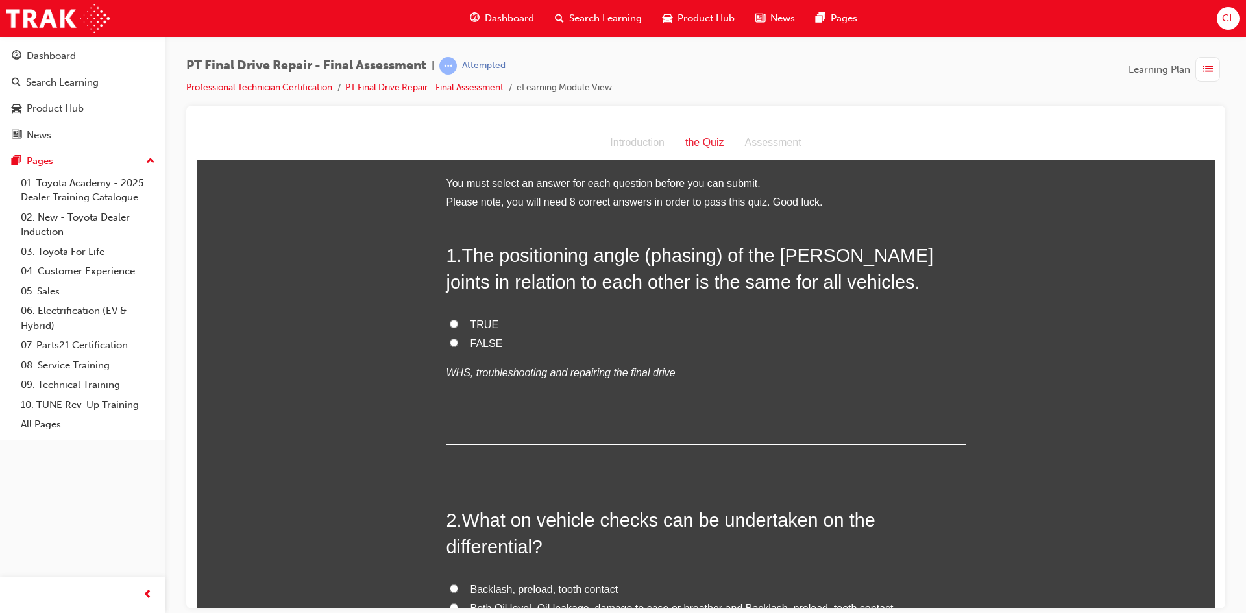
click at [492, 344] on span "FALSE" at bounding box center [486, 342] width 32 height 11
click at [458, 344] on input "FALSE" at bounding box center [454, 342] width 8 height 8
radio input "true"
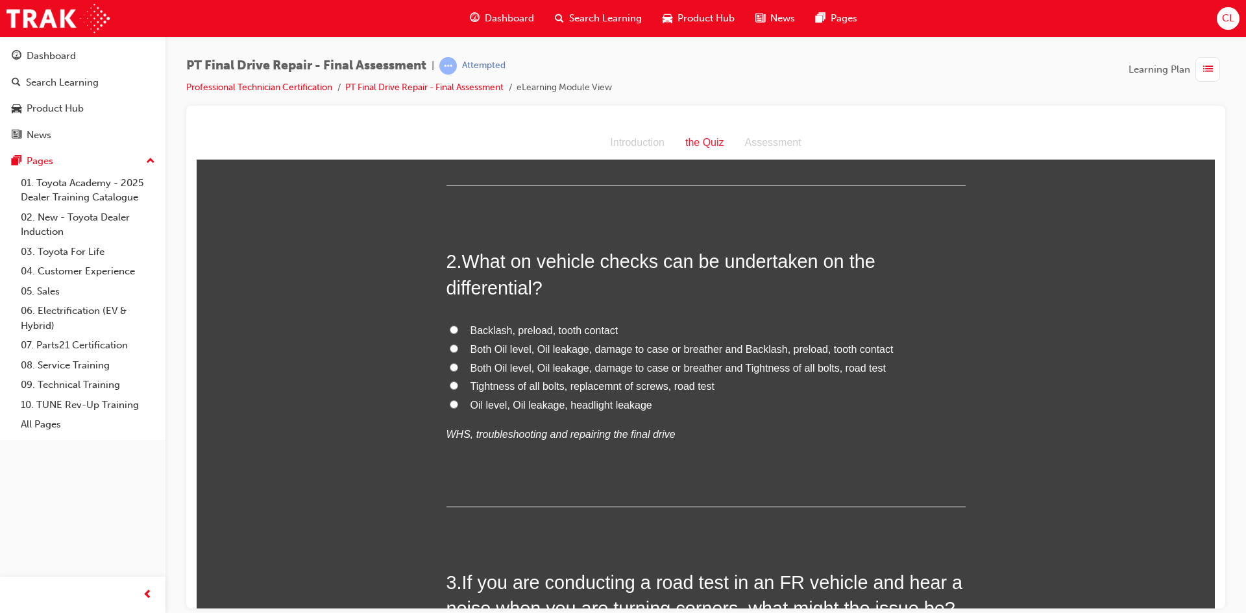
scroll to position [260, 0]
click at [542, 370] on span "Both Oil level, Oil leakage, damage to case or breather and Tightness of all bo…" at bounding box center [677, 366] width 415 height 11
click at [458, 370] on input "Both Oil level, Oil leakage, damage to case or breather and Tightness of all bo…" at bounding box center [454, 366] width 8 height 8
radio input "true"
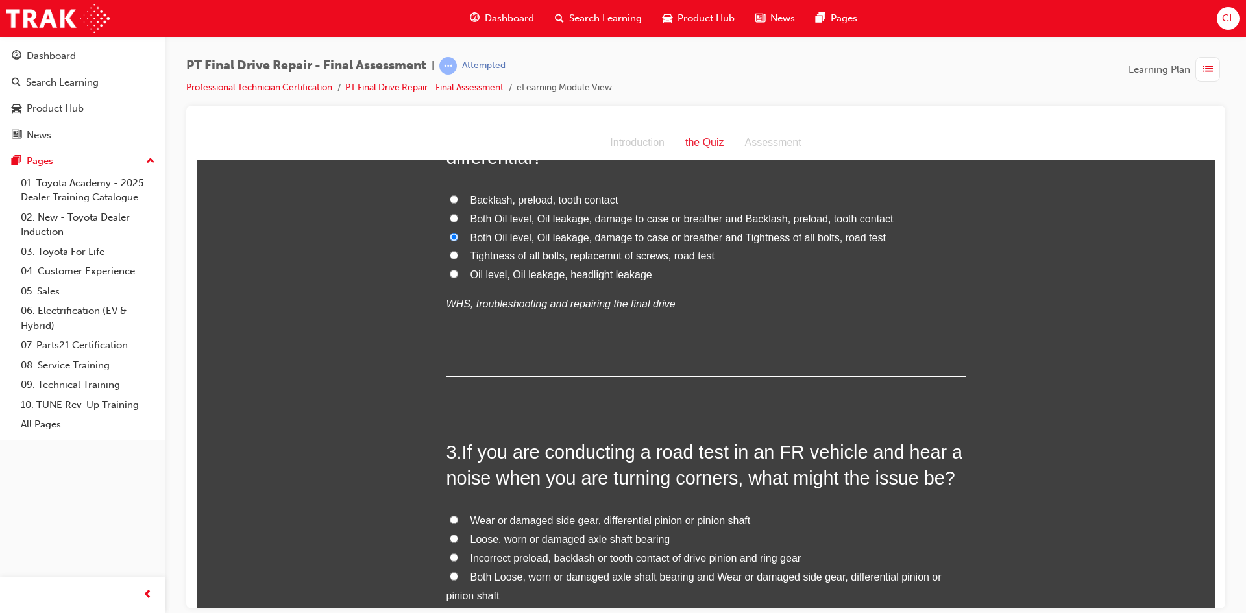
scroll to position [519, 0]
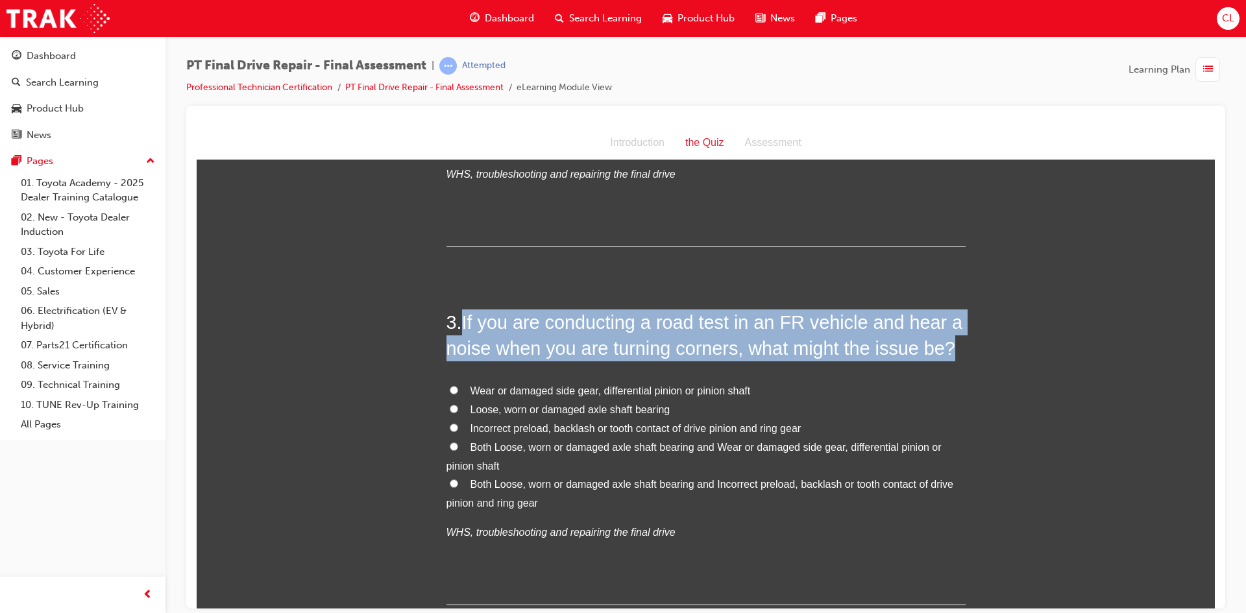
drag, startPoint x: 460, startPoint y: 322, endPoint x: 952, endPoint y: 357, distance: 493.0
click at [952, 357] on h2 "3 . If you are conducting a road test in an FR vehicle and hear a noise when yo…" at bounding box center [705, 335] width 519 height 53
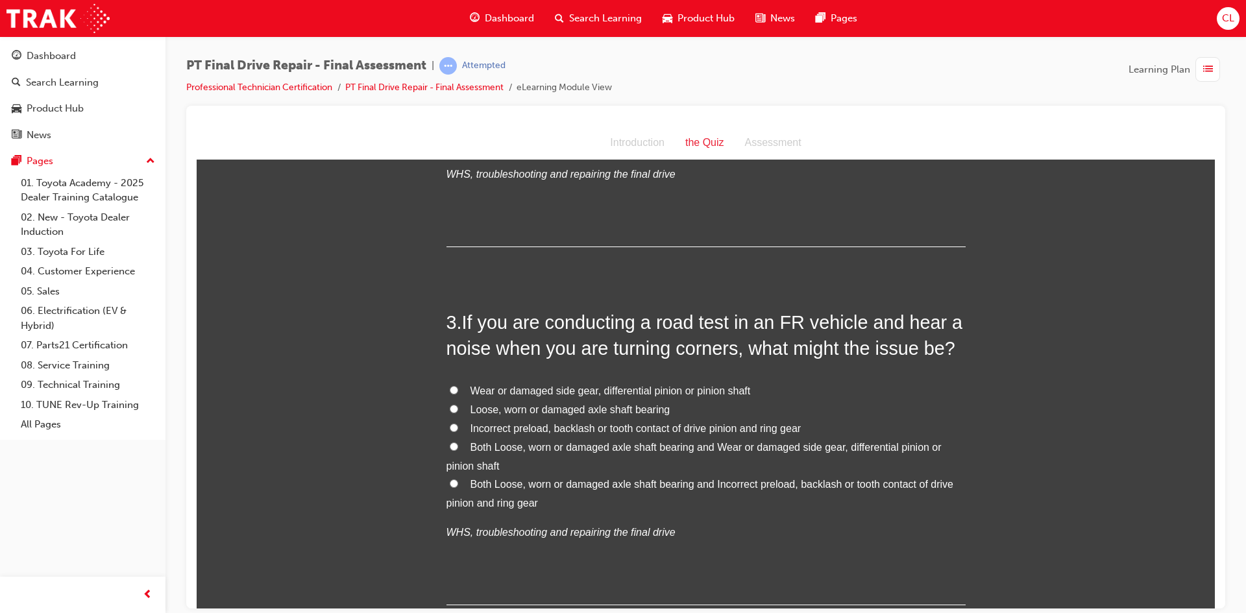
click at [780, 384] on label "Wear or damaged side gear, differential pinion or pinion shaft" at bounding box center [705, 390] width 519 height 19
click at [458, 385] on input "Wear or damaged side gear, differential pinion or pinion shaft" at bounding box center [454, 389] width 8 height 8
radio input "true"
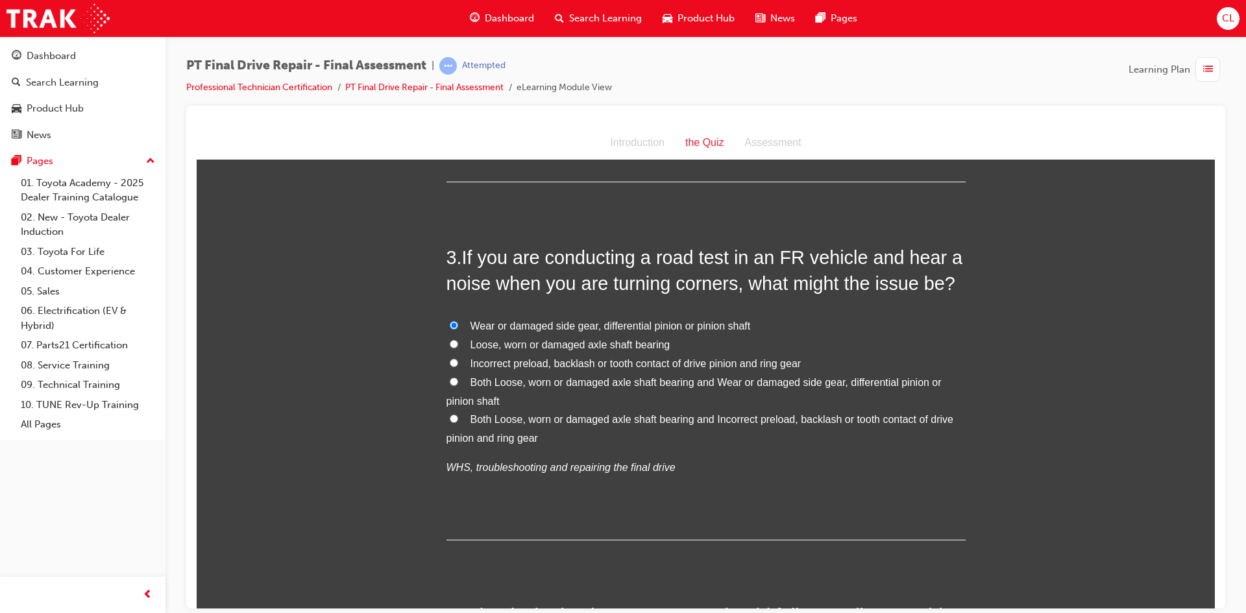
click at [483, 385] on span "Both Loose, worn or damaged axle shaft bearing and Wear or damaged side gear, d…" at bounding box center [693, 391] width 495 height 30
click at [458, 385] on input "Both Loose, worn or damaged axle shaft bearing and Wear or damaged side gear, d…" at bounding box center [454, 381] width 8 height 8
radio input "true"
click at [450, 420] on input "Both Loose, worn or damaged axle shaft bearing and Incorrect preload, backlash …" at bounding box center [454, 418] width 8 height 8
radio input "true"
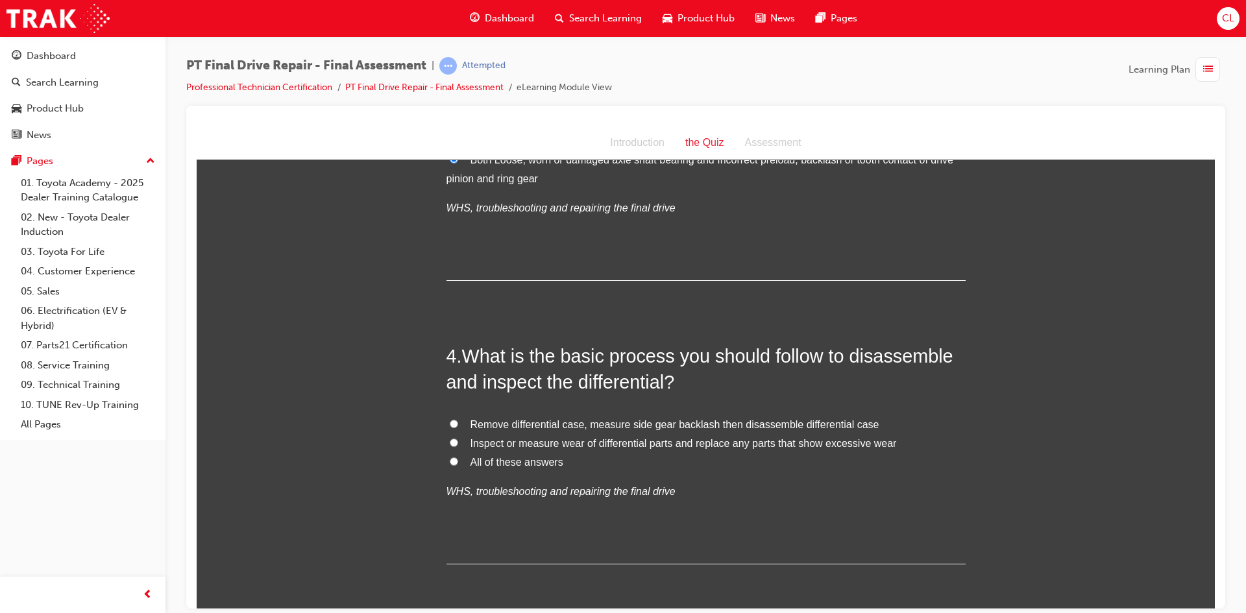
scroll to position [973, 0]
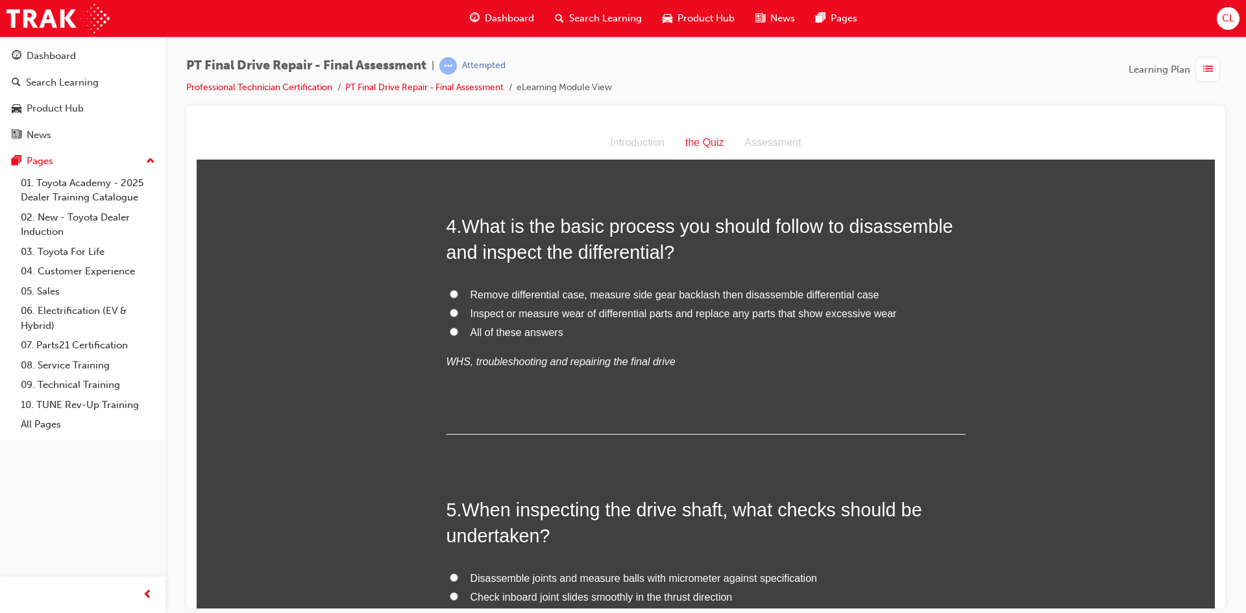
click at [450, 332] on input "All of these answers" at bounding box center [454, 331] width 8 height 8
radio input "true"
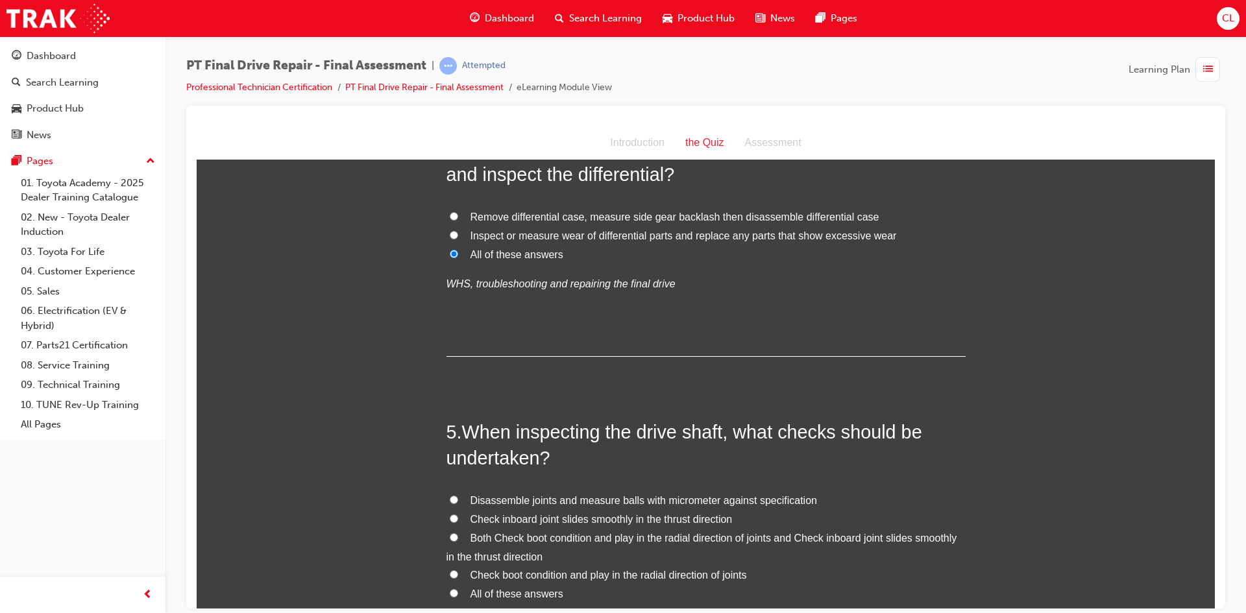
scroll to position [1168, 0]
